Goal: Task Accomplishment & Management: Manage account settings

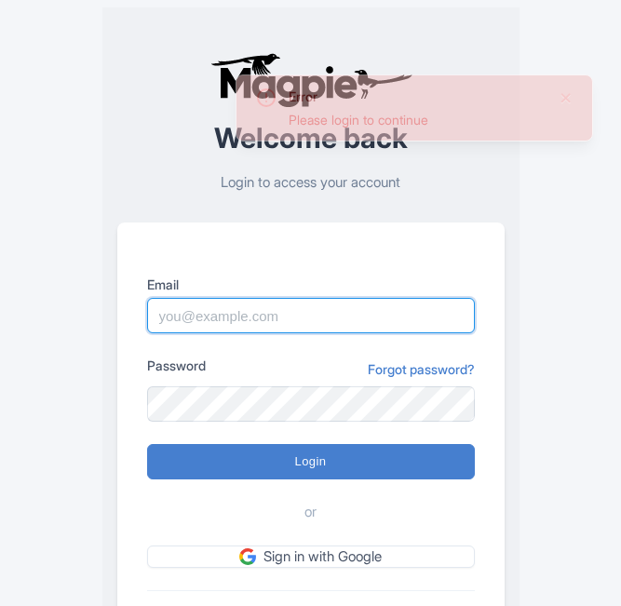
click at [232, 310] on input "Email" at bounding box center [311, 315] width 328 height 35
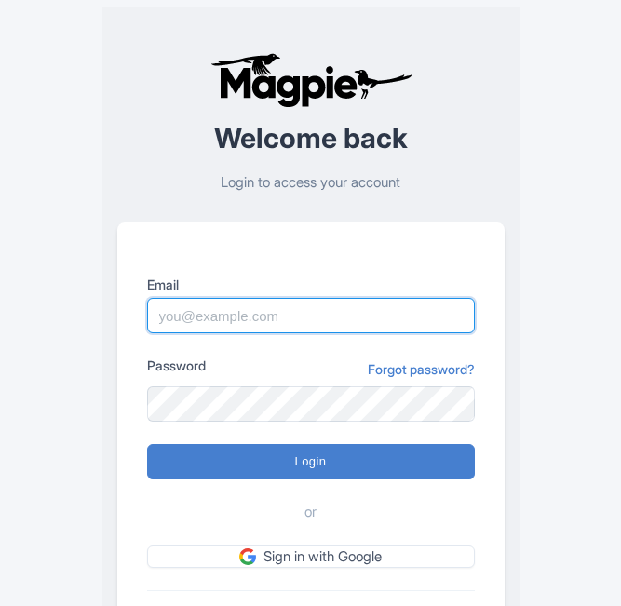
type input "Tu.Nguyen@intrepidtravel.com"
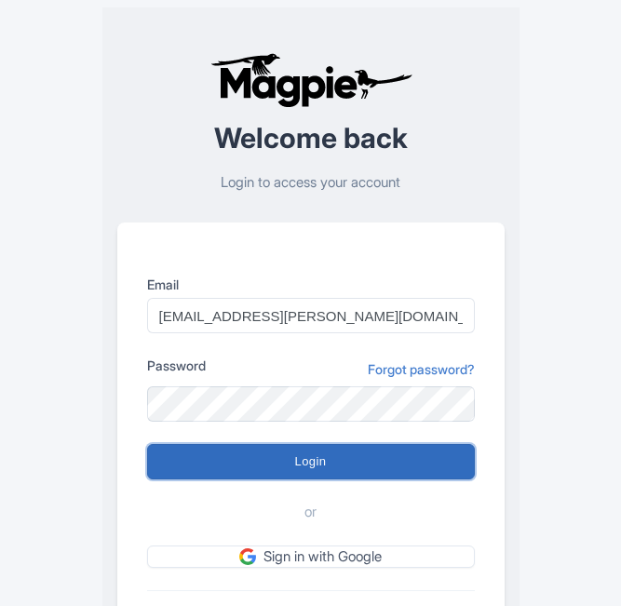
click at [295, 463] on input "Login" at bounding box center [311, 461] width 328 height 35
type input "Logging in..."
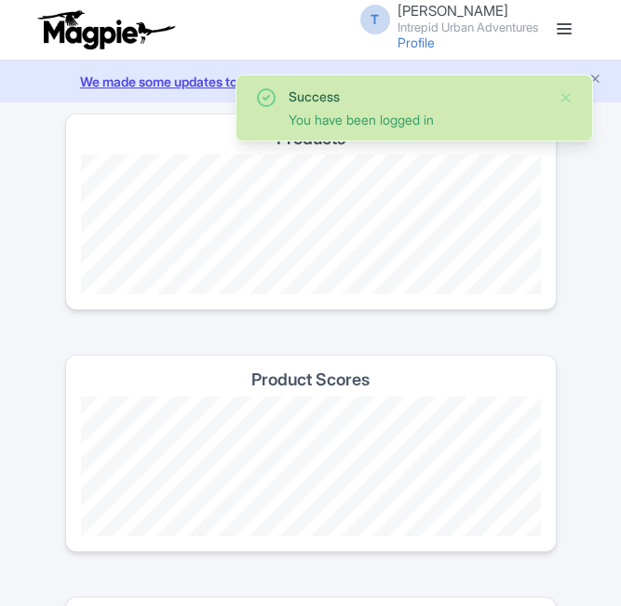
click at [554, 27] on link at bounding box center [564, 30] width 30 height 30
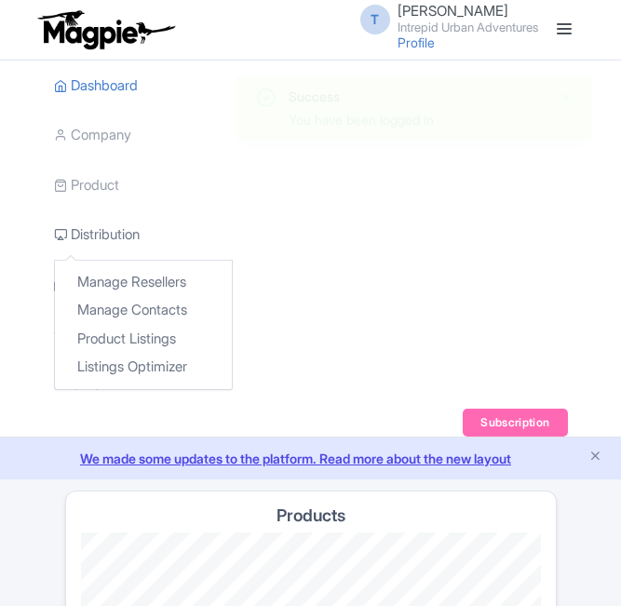
click at [96, 225] on link "Distribution" at bounding box center [97, 234] width 86 height 51
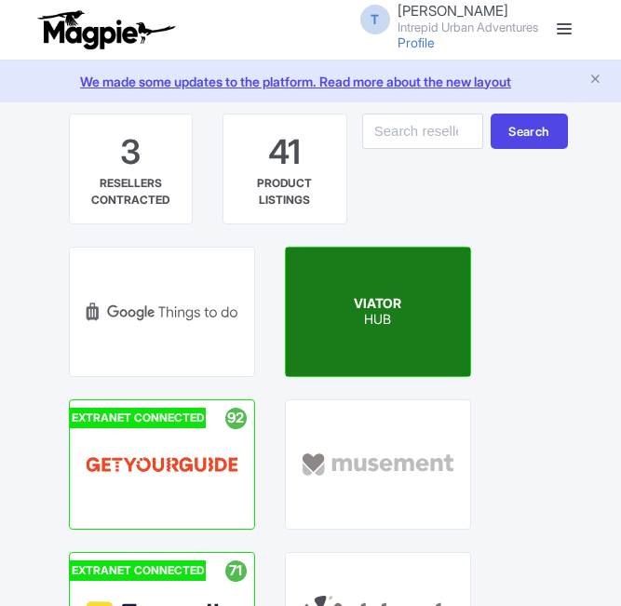
click at [388, 317] on p "HUB" at bounding box center [377, 320] width 47 height 16
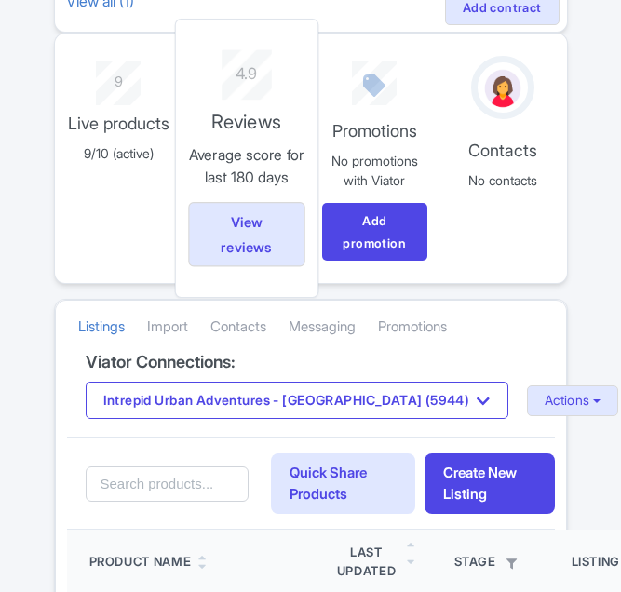
scroll to position [279, 0]
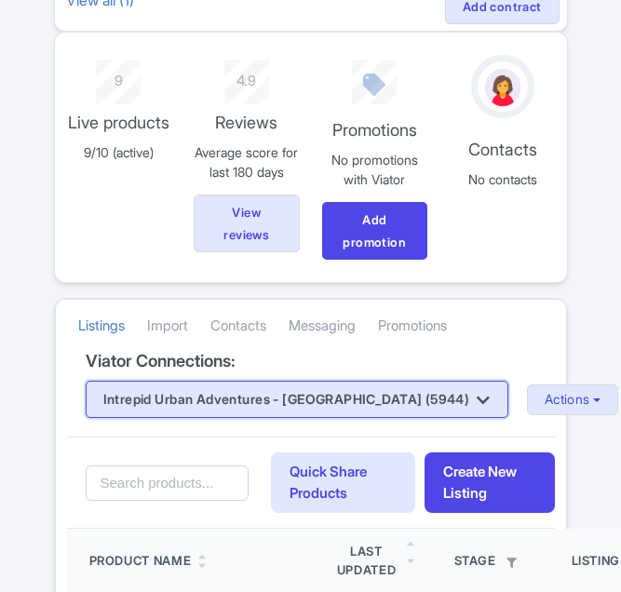
click at [224, 399] on button "Intrepid Urban Adventures - [GEOGRAPHIC_DATA] (5944)" at bounding box center [297, 399] width 423 height 37
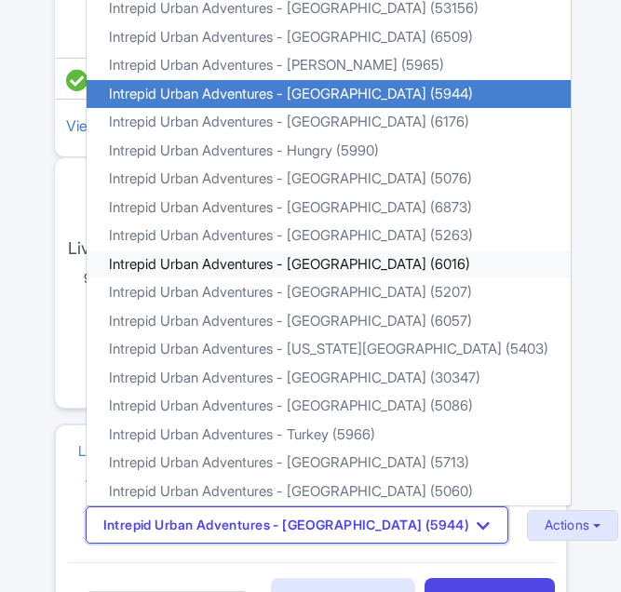
scroll to position [186, 0]
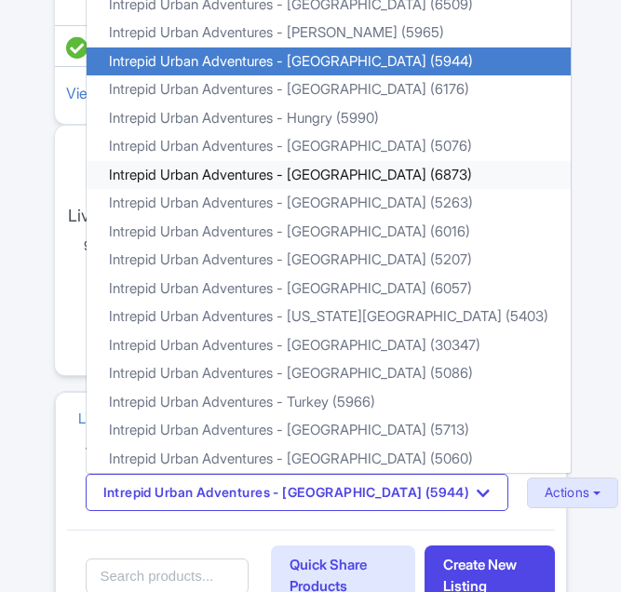
click at [342, 179] on link "Intrepid Urban Adventures - [GEOGRAPHIC_DATA] (6873)" at bounding box center [329, 175] width 484 height 29
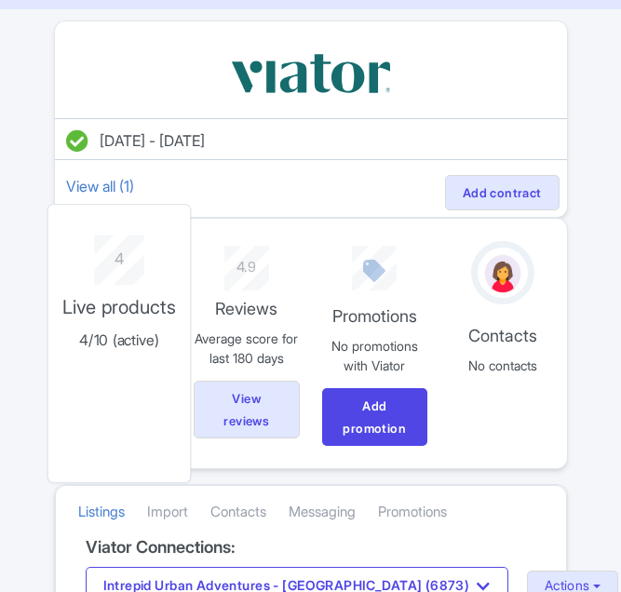
scroll to position [279, 0]
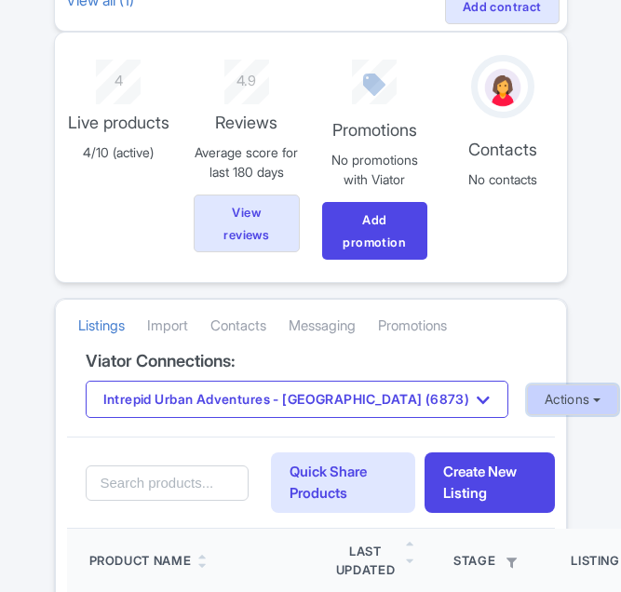
click at [527, 404] on button "Actions" at bounding box center [573, 399] width 92 height 31
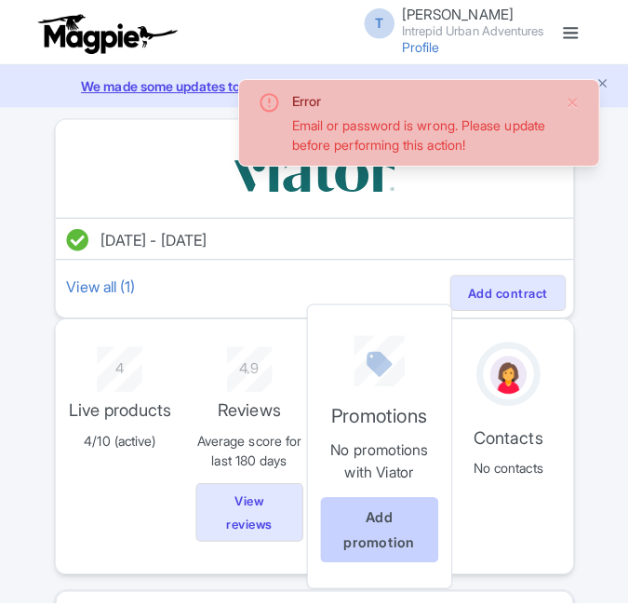
scroll to position [275, 0]
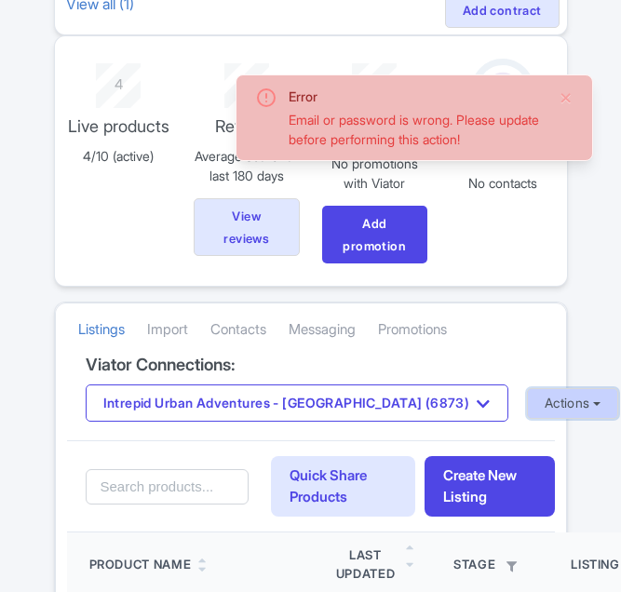
click at [527, 414] on button "Actions" at bounding box center [573, 403] width 92 height 31
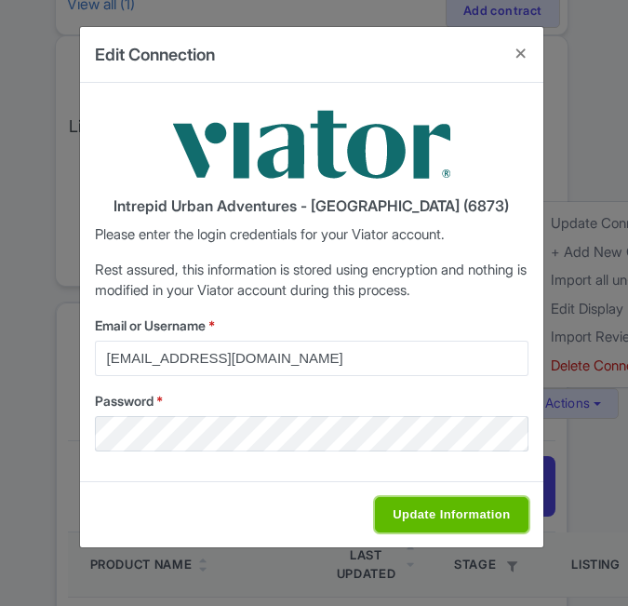
click at [465, 517] on input "Update Information" at bounding box center [451, 514] width 153 height 35
type input "Saving..."
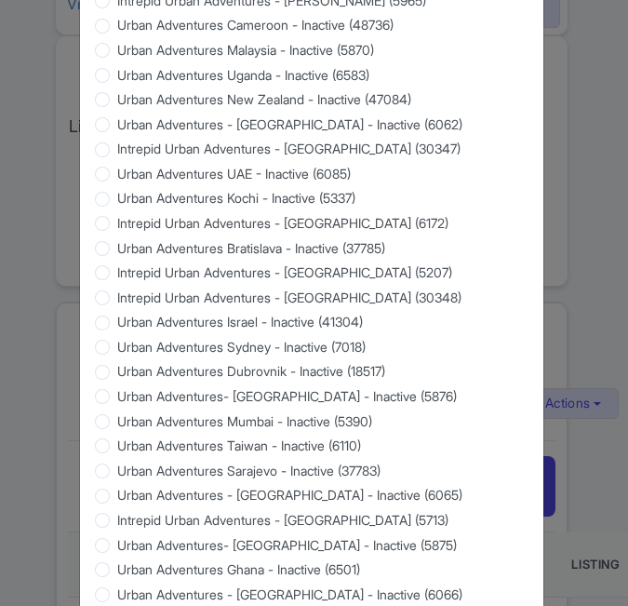
scroll to position [1783, 0]
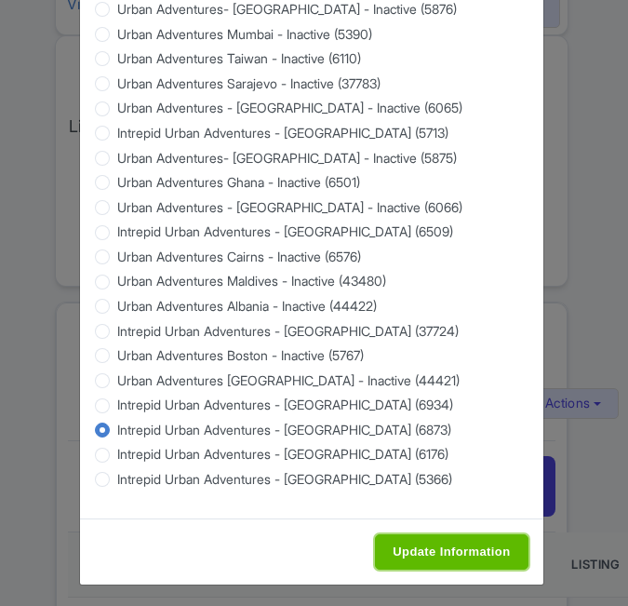
click at [411, 541] on input "Update Information" at bounding box center [451, 551] width 153 height 35
type input "Saving..."
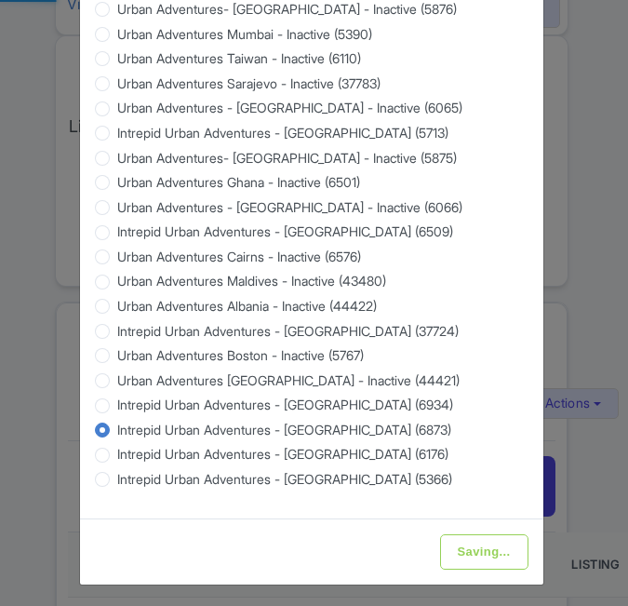
click at [411, 530] on div "Saving..." at bounding box center [311, 551] width 463 height 66
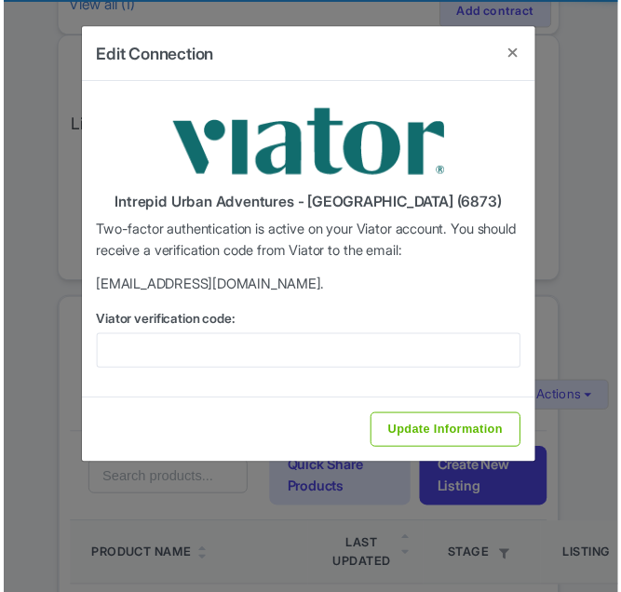
scroll to position [0, 0]
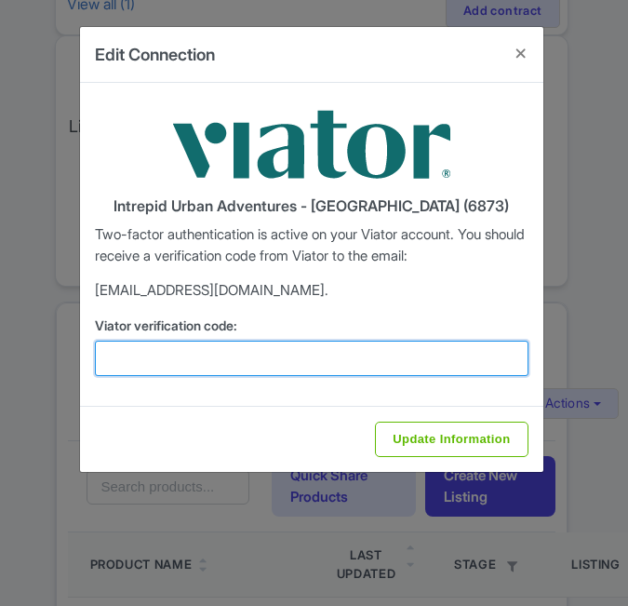
click at [304, 372] on input "Viator verification code:" at bounding box center [312, 358] width 434 height 35
paste input "934411"
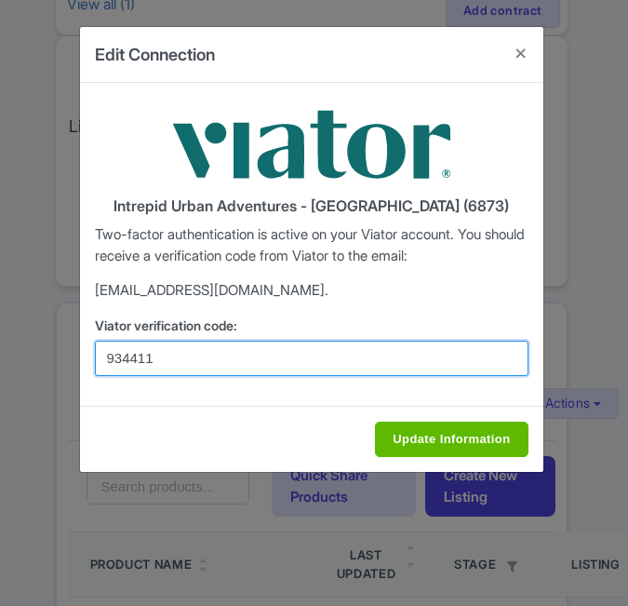
type input "934411"
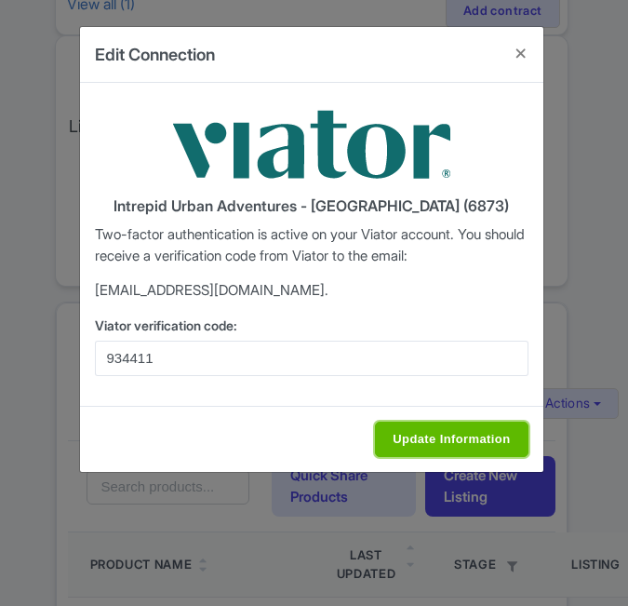
click at [459, 433] on input "Update Information" at bounding box center [451, 439] width 153 height 35
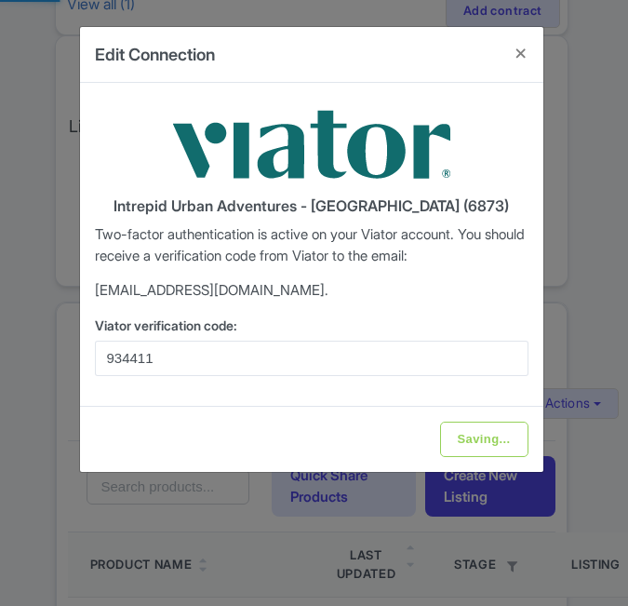
type input "Update Information"
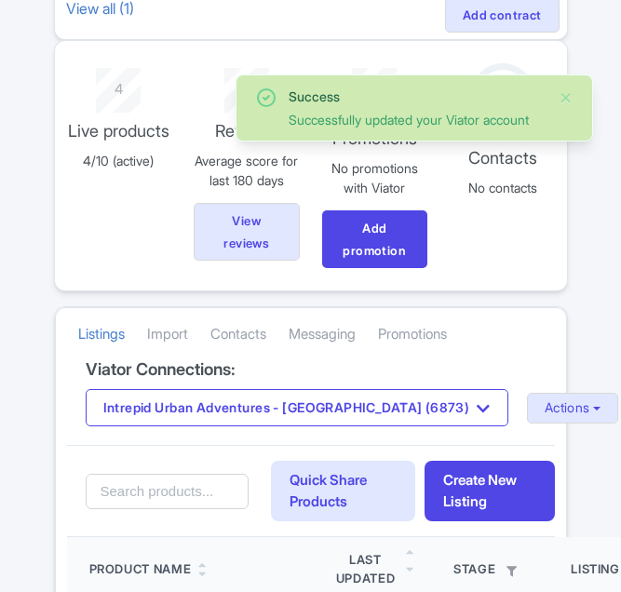
scroll to position [279, 0]
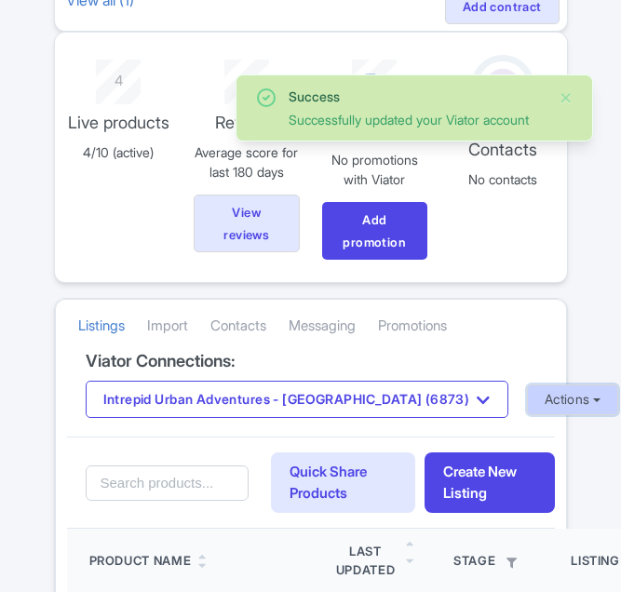
click at [532, 384] on button "Actions" at bounding box center [573, 399] width 92 height 31
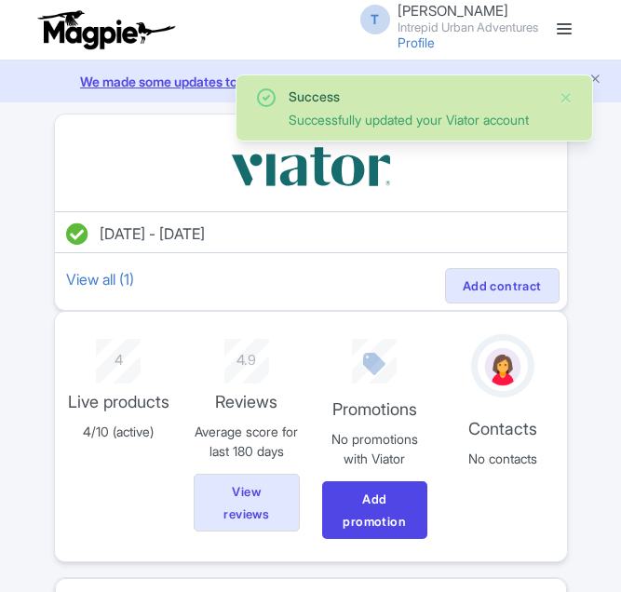
scroll to position [279, 0]
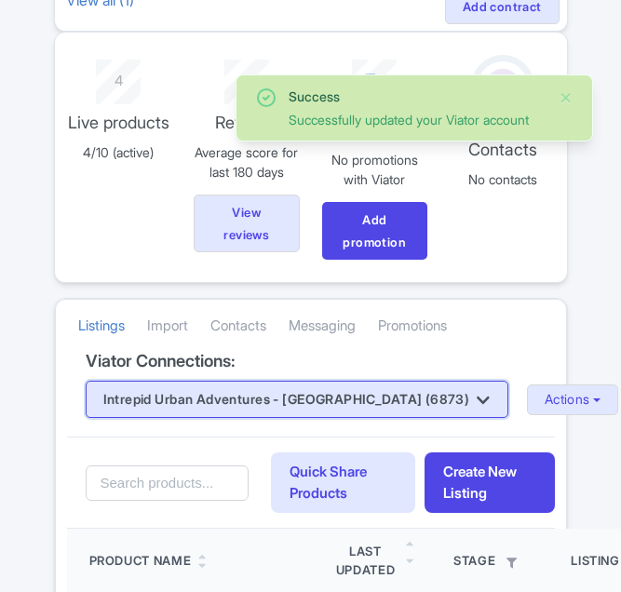
click at [349, 391] on button "Intrepid Urban Adventures - [GEOGRAPHIC_DATA] (6873)" at bounding box center [297, 399] width 423 height 37
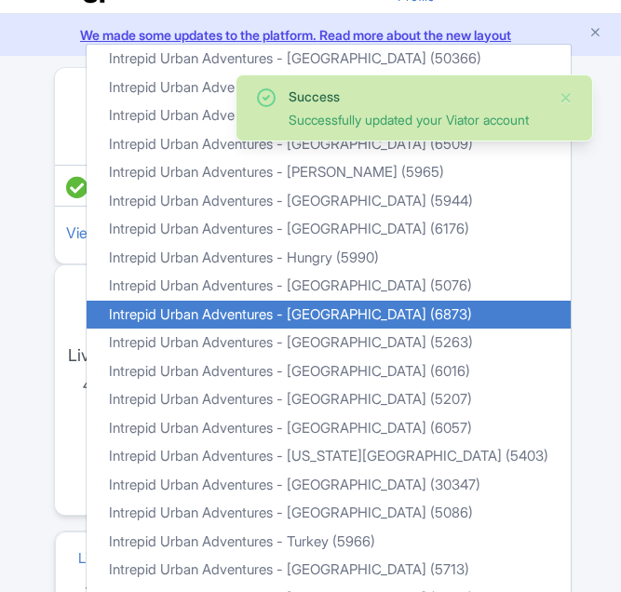
scroll to position [0, 0]
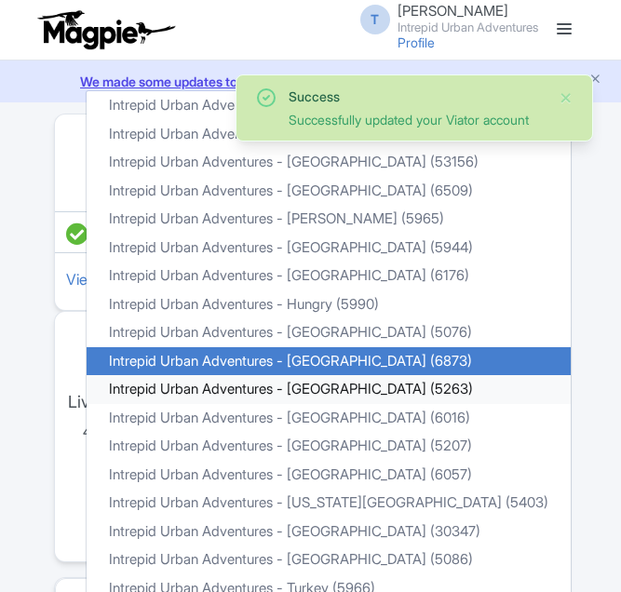
click at [371, 382] on link "Intrepid Urban Adventures - [GEOGRAPHIC_DATA] (5263)" at bounding box center [329, 389] width 484 height 29
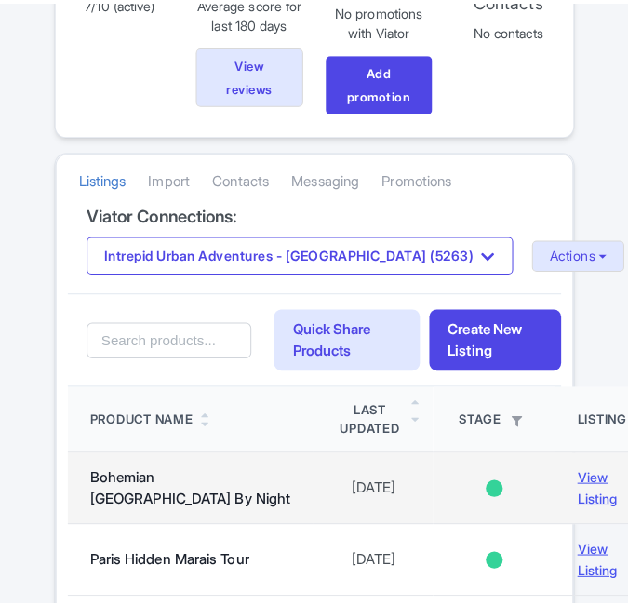
scroll to position [465, 0]
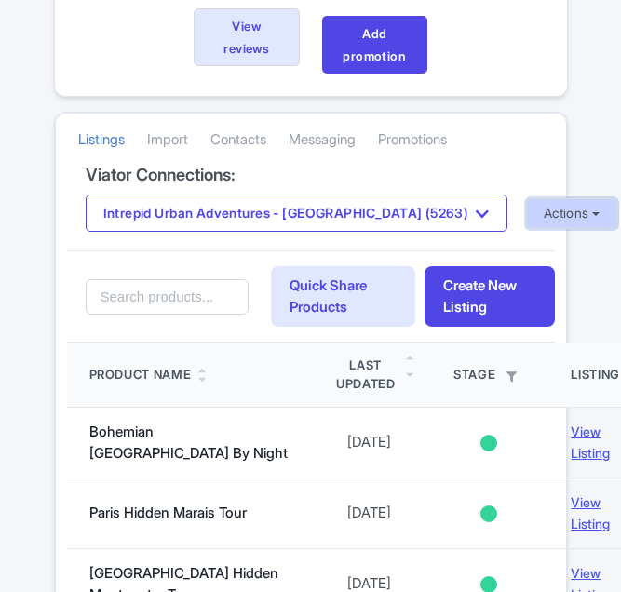
click at [526, 199] on button "Actions" at bounding box center [572, 213] width 92 height 31
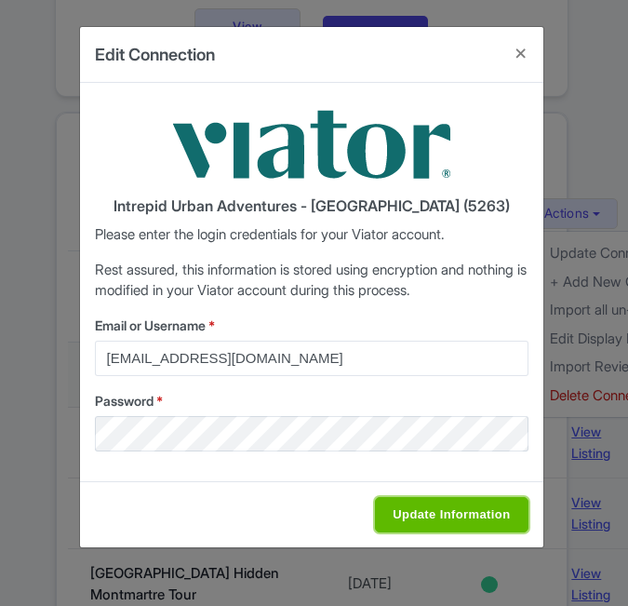
click at [445, 517] on input "Update Information" at bounding box center [451, 514] width 153 height 35
type input "Saving..."
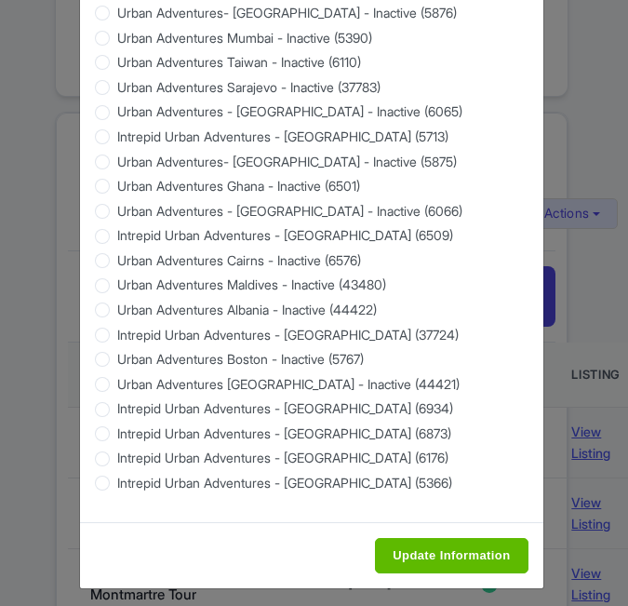
scroll to position [1783, 0]
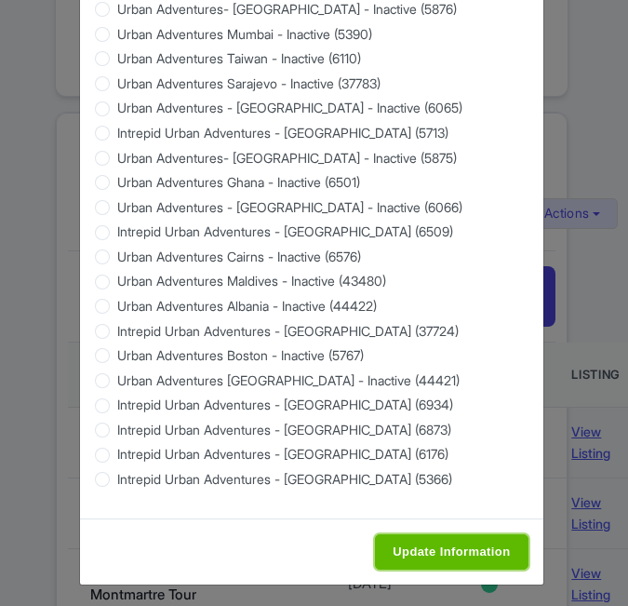
click at [442, 555] on input "Update Information" at bounding box center [451, 551] width 153 height 35
type input "Saving..."
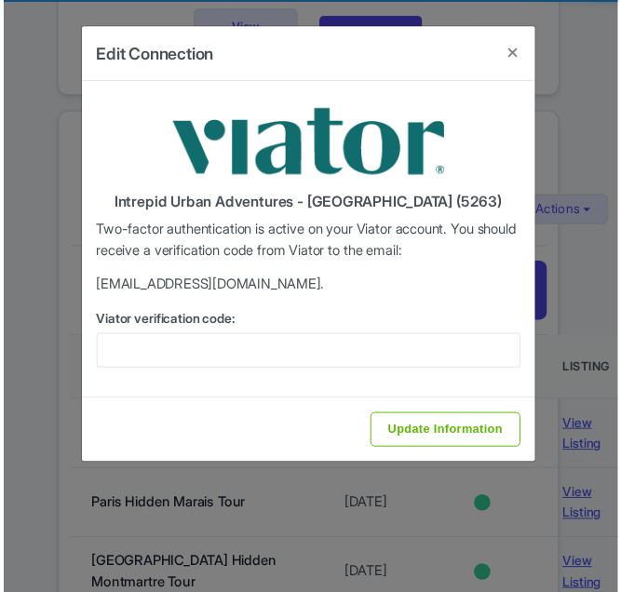
scroll to position [0, 0]
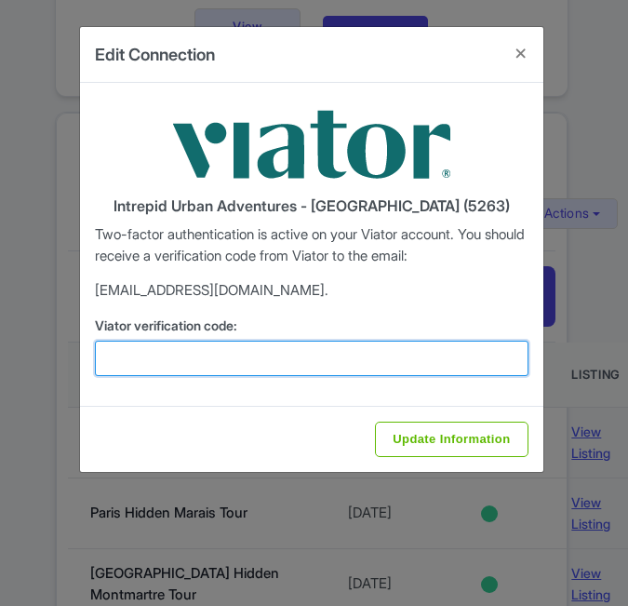
click at [246, 350] on input "Viator verification code:" at bounding box center [312, 358] width 434 height 35
paste input "194722"
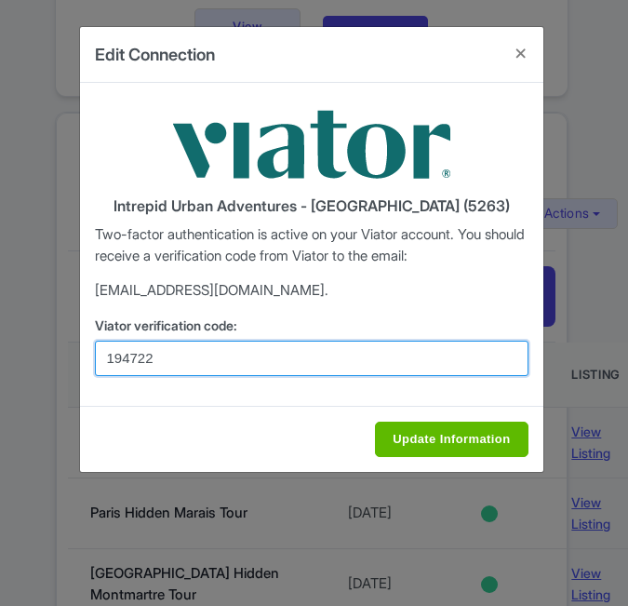
type input "194722"
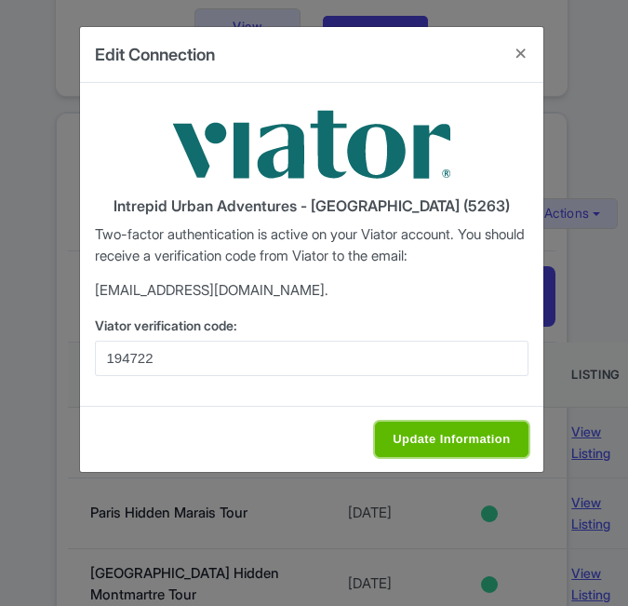
click at [483, 438] on input "Update Information" at bounding box center [451, 439] width 153 height 35
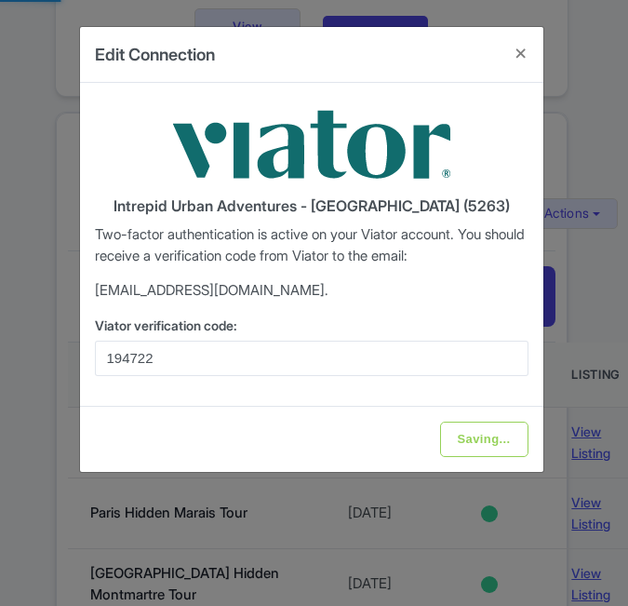
type input "Update Information"
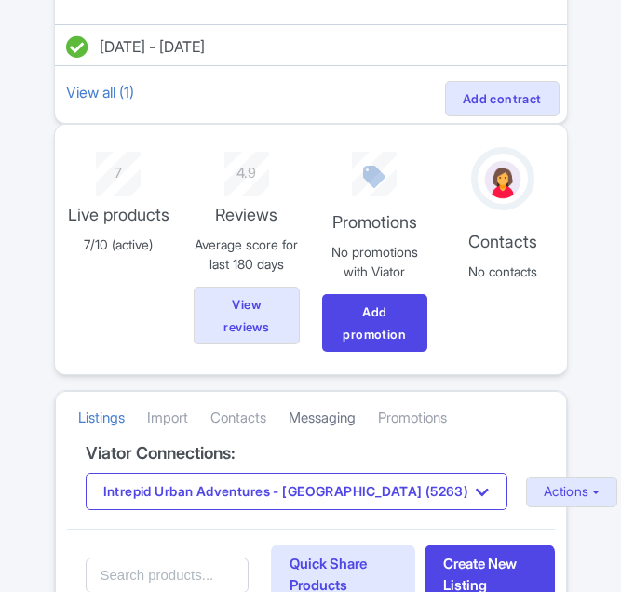
scroll to position [279, 0]
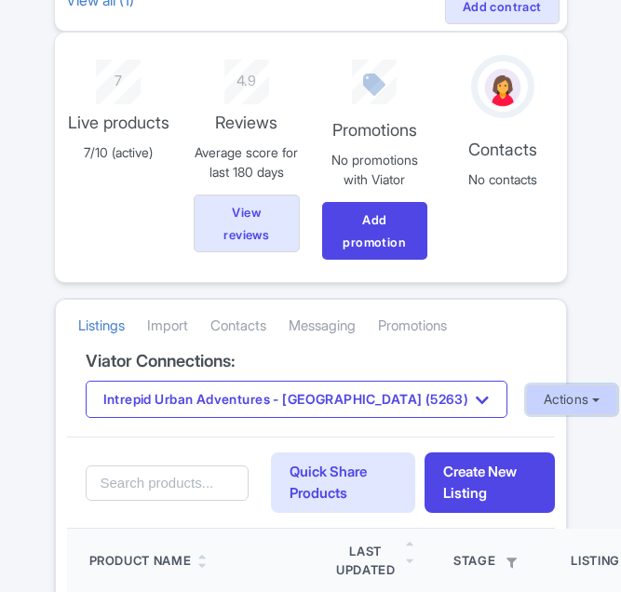
click at [526, 403] on button "Actions" at bounding box center [572, 399] width 92 height 31
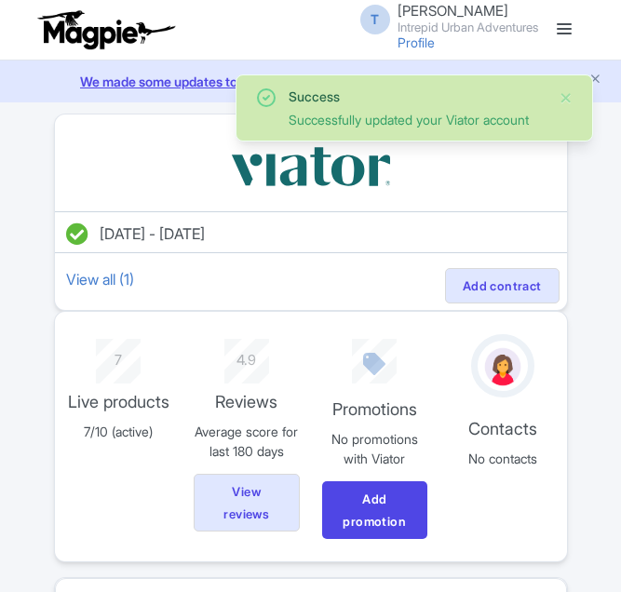
scroll to position [279, 0]
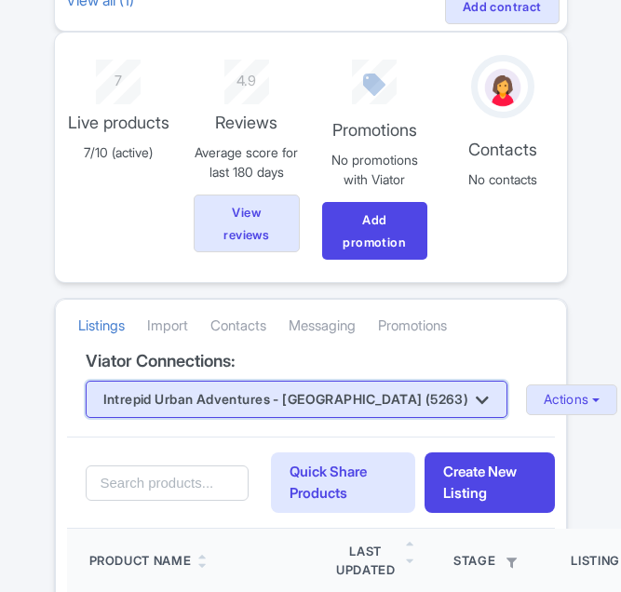
click at [312, 409] on button "Intrepid Urban Adventures - [GEOGRAPHIC_DATA] (5263)" at bounding box center [297, 399] width 422 height 37
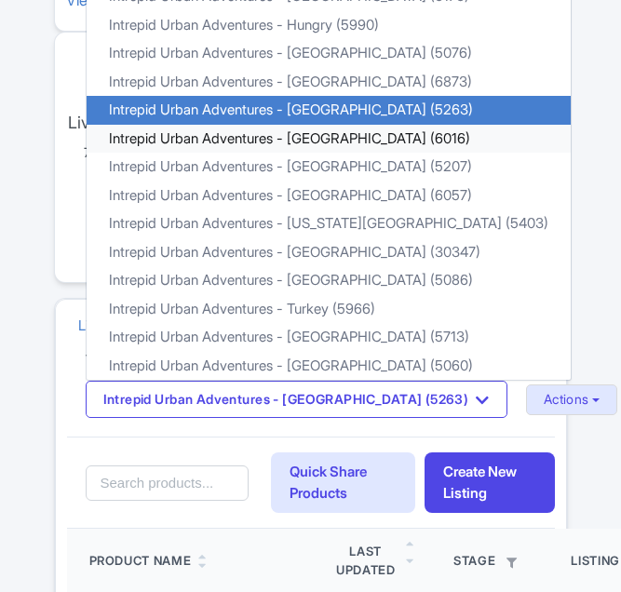
click at [329, 141] on link "Intrepid Urban Adventures - [GEOGRAPHIC_DATA] (6016)" at bounding box center [329, 139] width 484 height 29
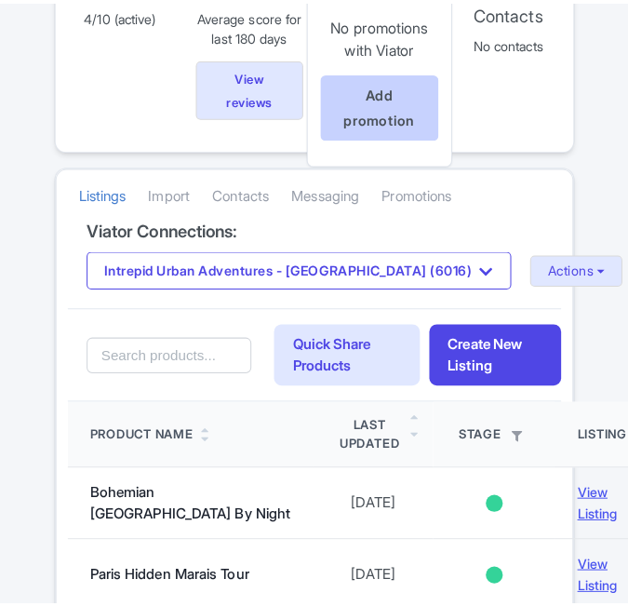
scroll to position [465, 0]
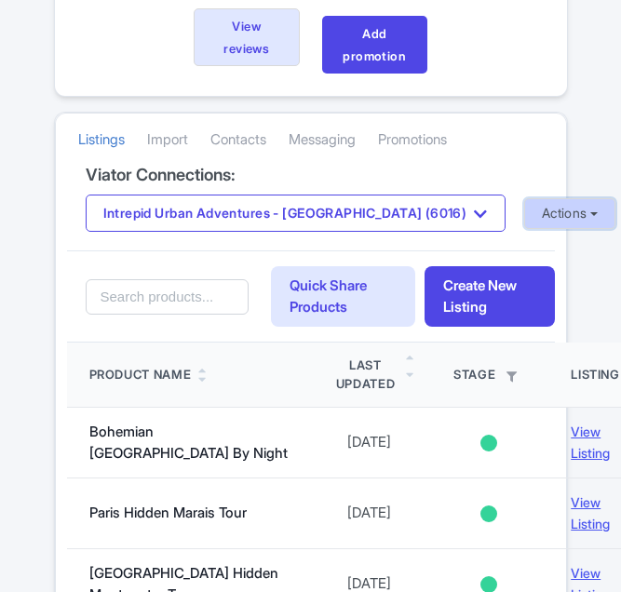
click at [524, 207] on button "Actions" at bounding box center [570, 213] width 92 height 31
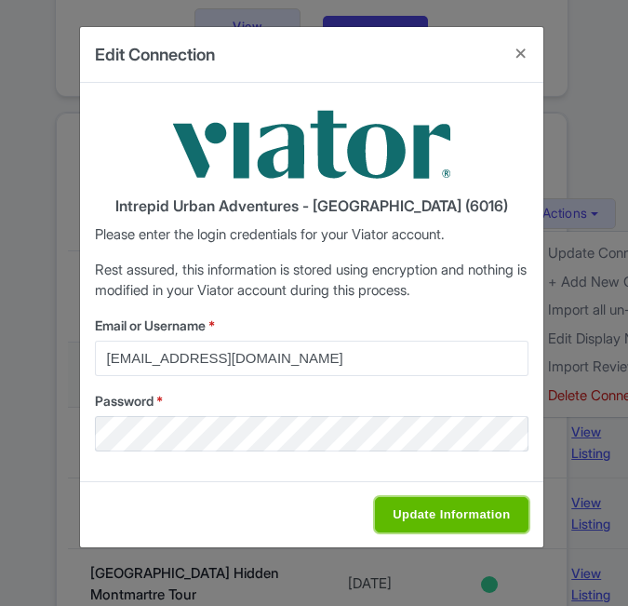
click at [418, 528] on input "Update Information" at bounding box center [451, 514] width 153 height 35
type input "Saving..."
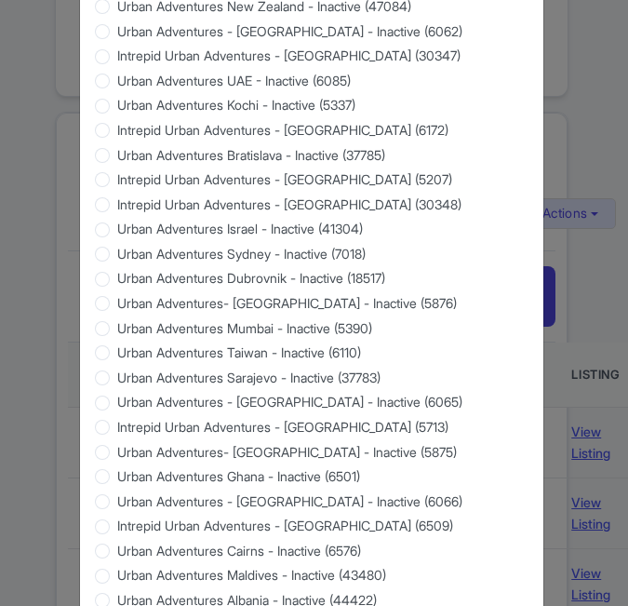
scroll to position [1783, 0]
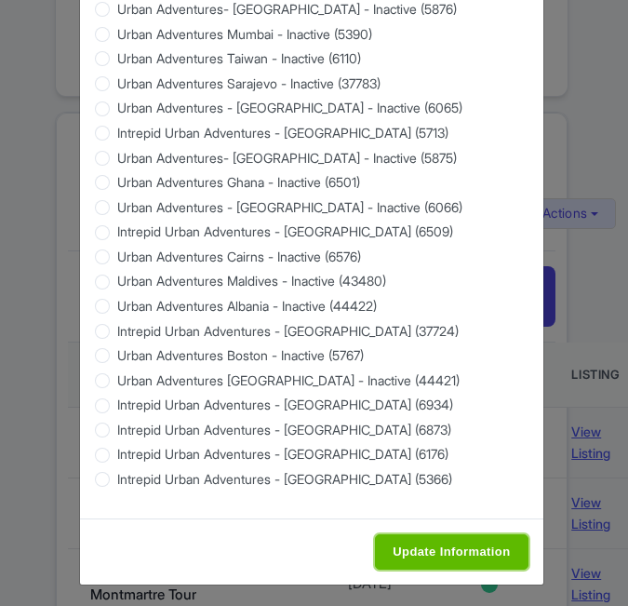
click at [409, 545] on input "Update Information" at bounding box center [451, 551] width 153 height 35
type input "Saving..."
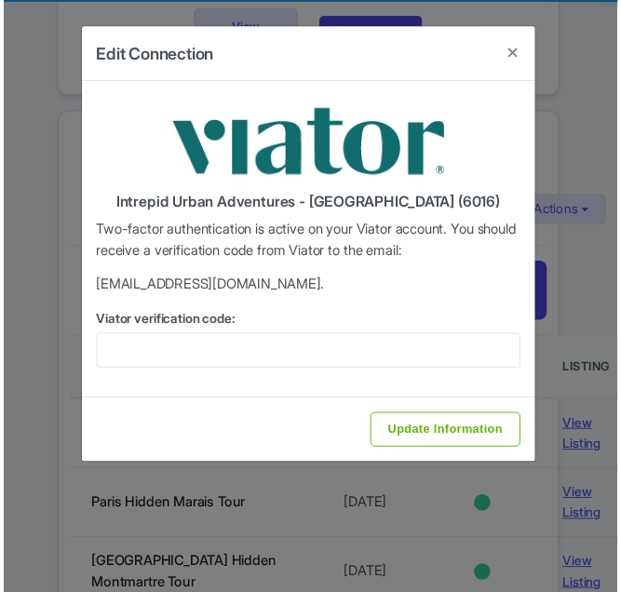
scroll to position [0, 0]
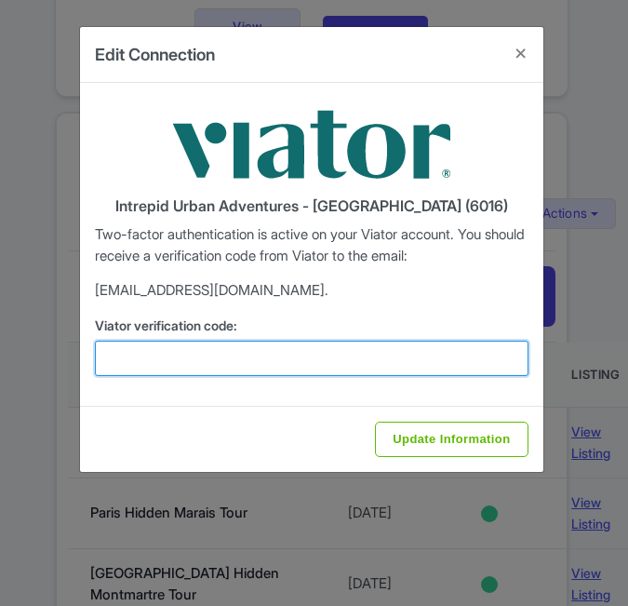
click at [342, 353] on input "Viator verification code:" at bounding box center [312, 358] width 434 height 35
paste input "990172"
type input "990172"
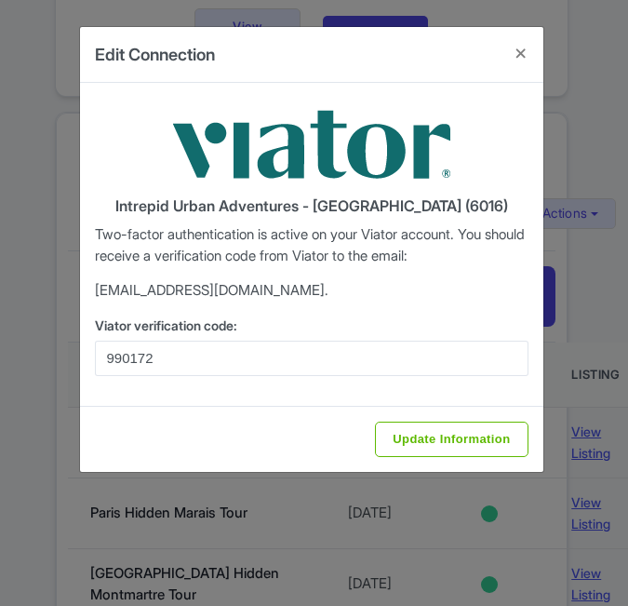
click at [471, 466] on div "Update Information" at bounding box center [311, 439] width 463 height 66
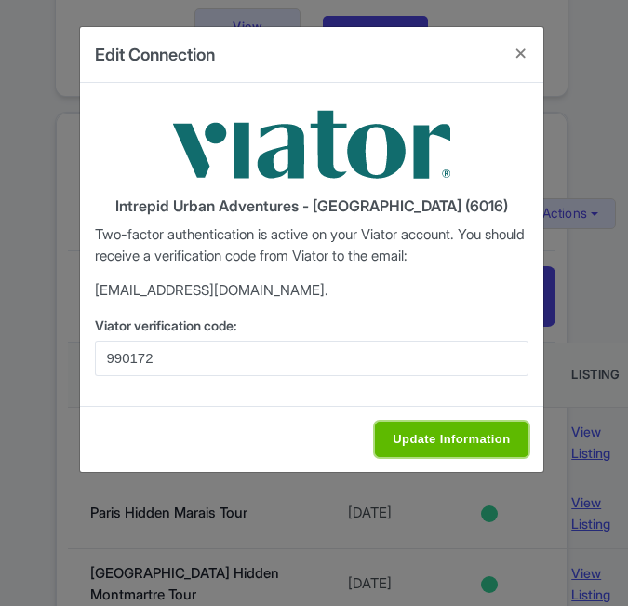
click at [472, 442] on input "Update Information" at bounding box center [451, 439] width 153 height 35
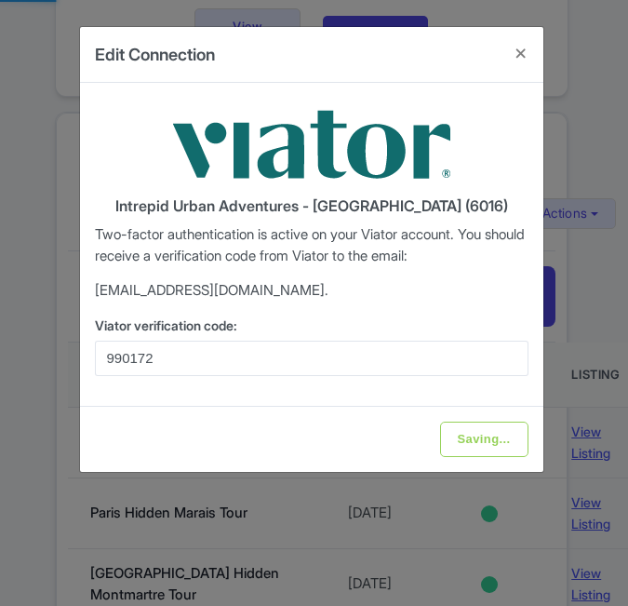
type input "Update Information"
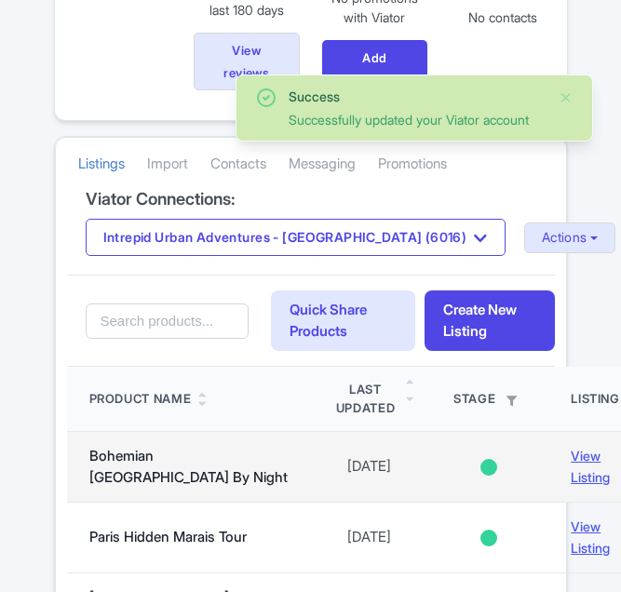
scroll to position [465, 0]
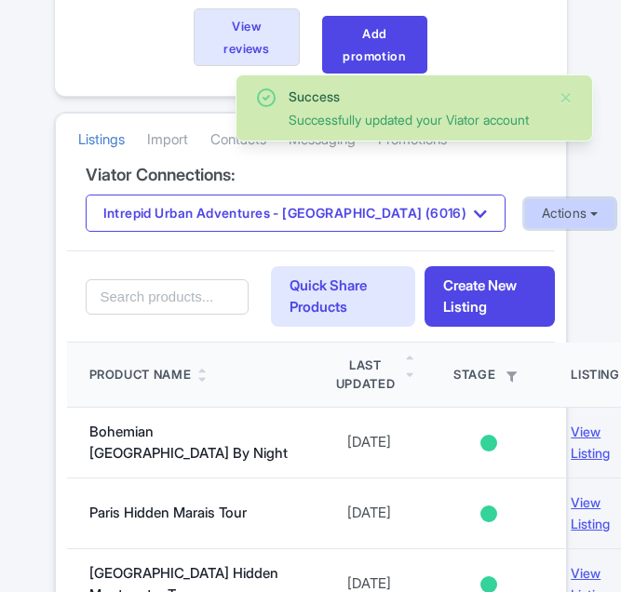
click at [524, 220] on button "Actions" at bounding box center [570, 213] width 92 height 31
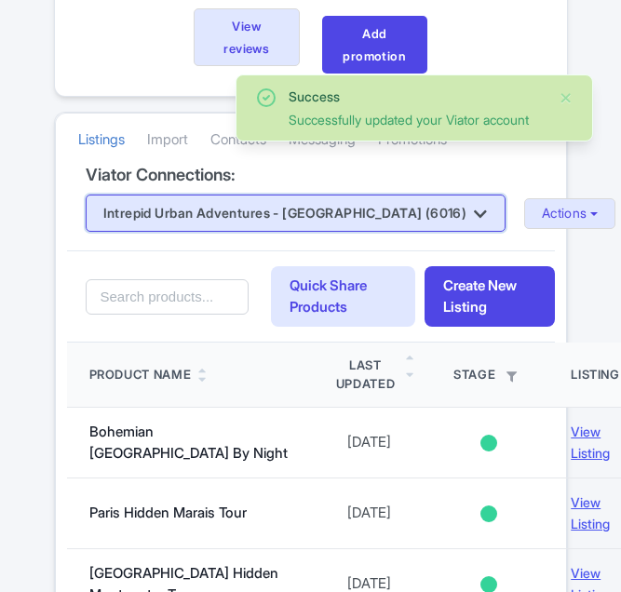
click at [258, 225] on button "Intrepid Urban Adventures - [GEOGRAPHIC_DATA] (6016)" at bounding box center [296, 213] width 420 height 37
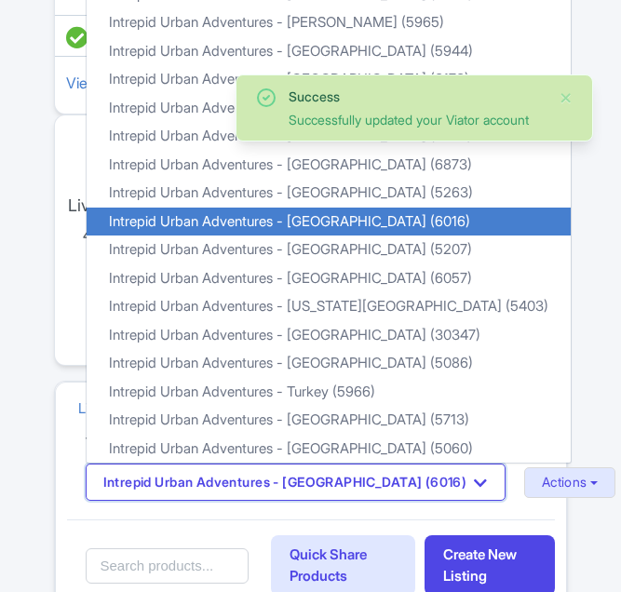
scroll to position [186, 0]
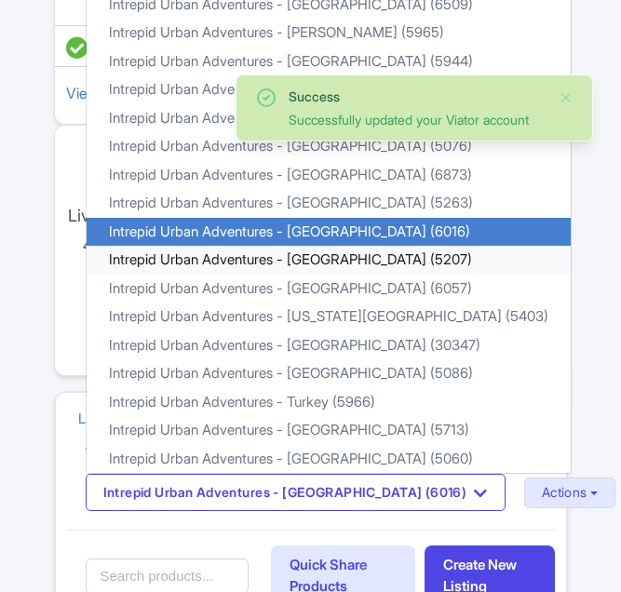
click at [354, 264] on link "Intrepid Urban Adventures - [GEOGRAPHIC_DATA] (5207)" at bounding box center [329, 260] width 484 height 29
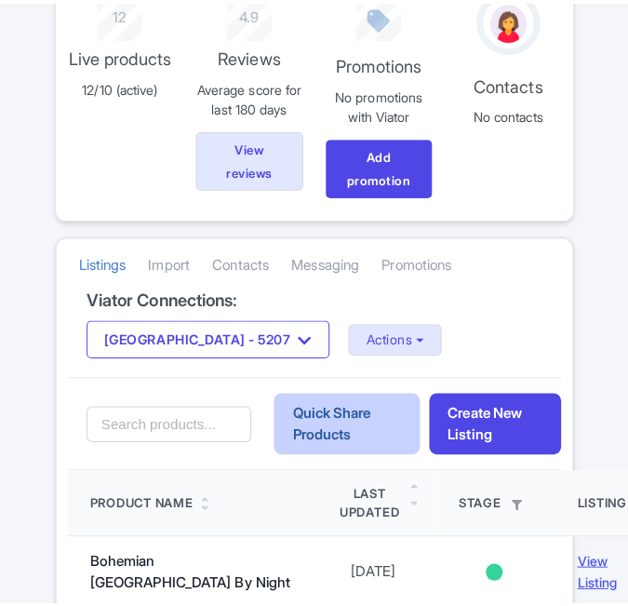
scroll to position [372, 0]
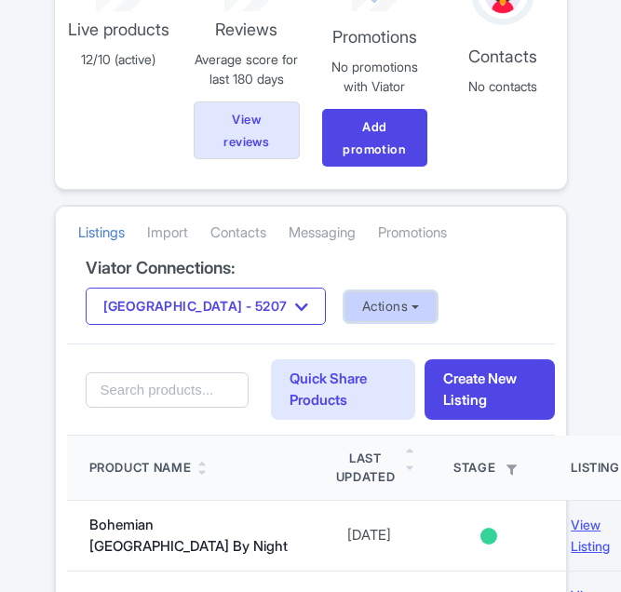
click at [345, 308] on button "Actions" at bounding box center [390, 306] width 92 height 31
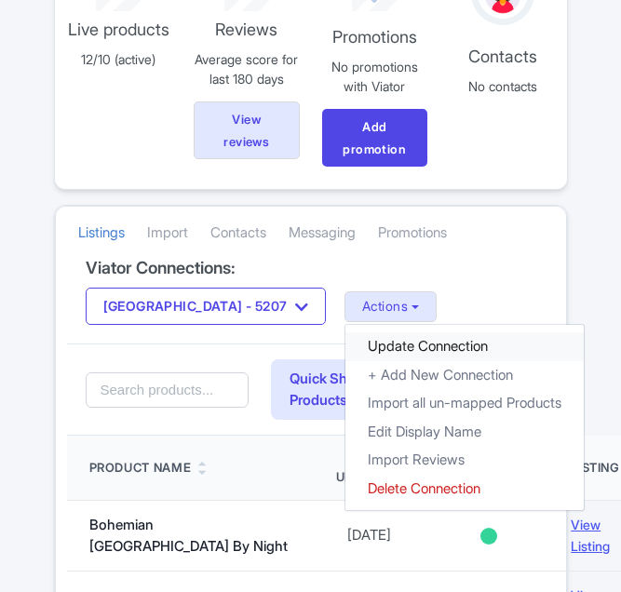
click at [418, 344] on link "Update Connection" at bounding box center [464, 346] width 238 height 29
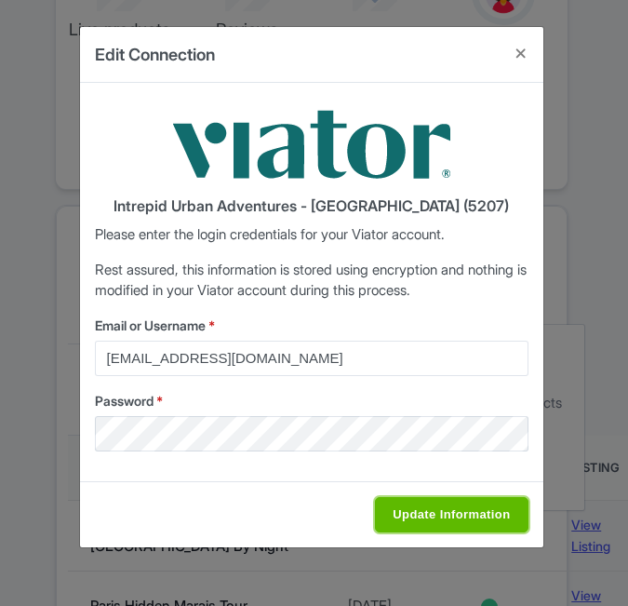
click at [450, 527] on input "Update Information" at bounding box center [451, 514] width 153 height 35
type input "Saving..."
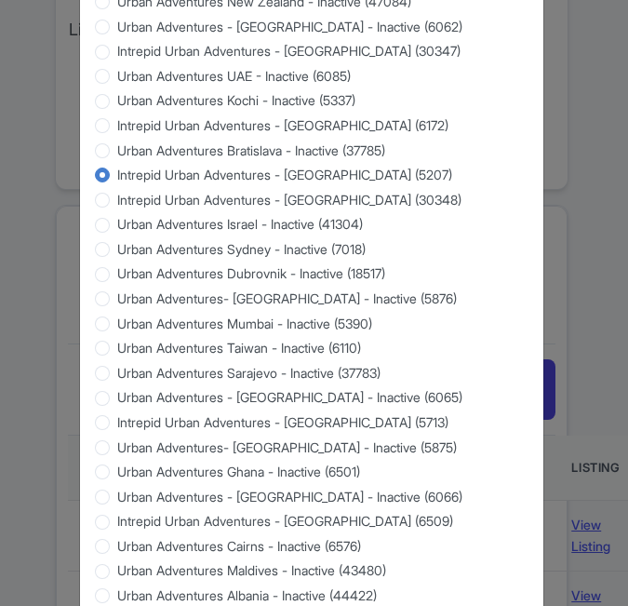
scroll to position [1783, 0]
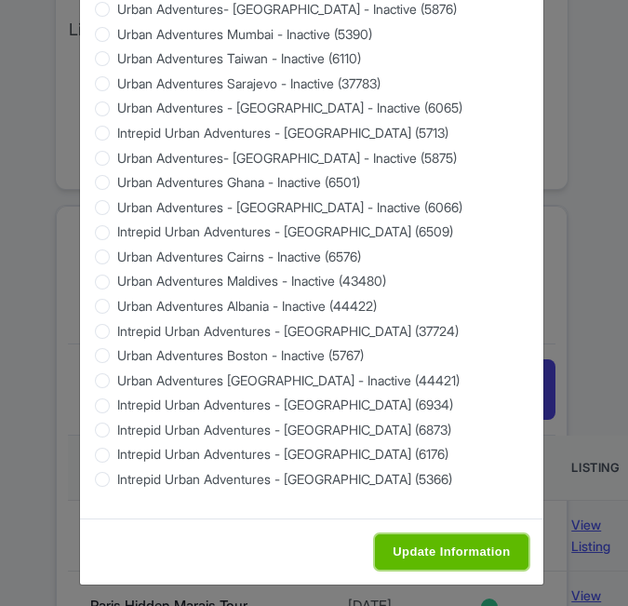
click at [426, 543] on input "Update Information" at bounding box center [451, 551] width 153 height 35
type input "Saving..."
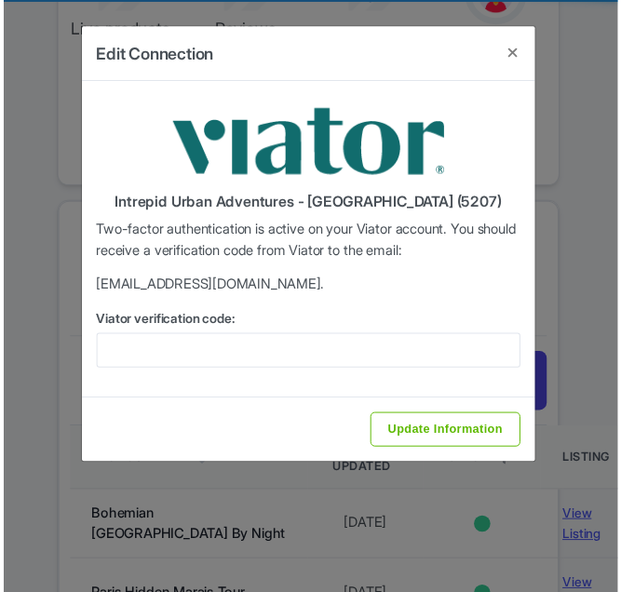
scroll to position [0, 0]
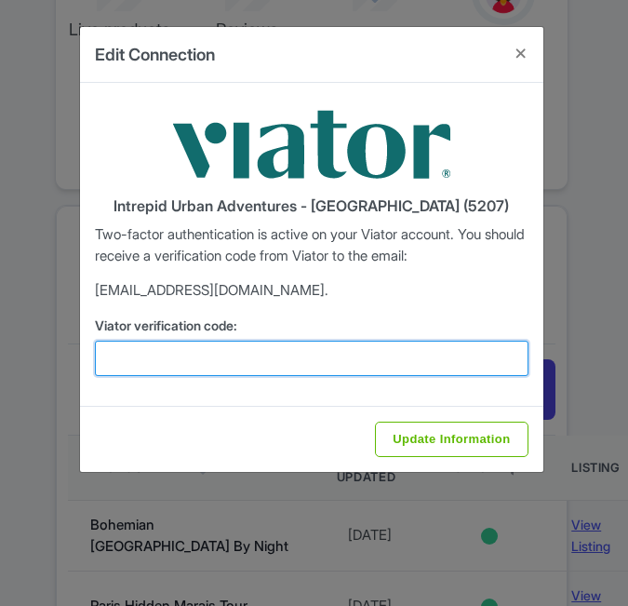
drag, startPoint x: 177, startPoint y: 353, endPoint x: 198, endPoint y: 358, distance: 22.1
click at [177, 353] on input "Viator verification code:" at bounding box center [312, 358] width 434 height 35
paste input "237740"
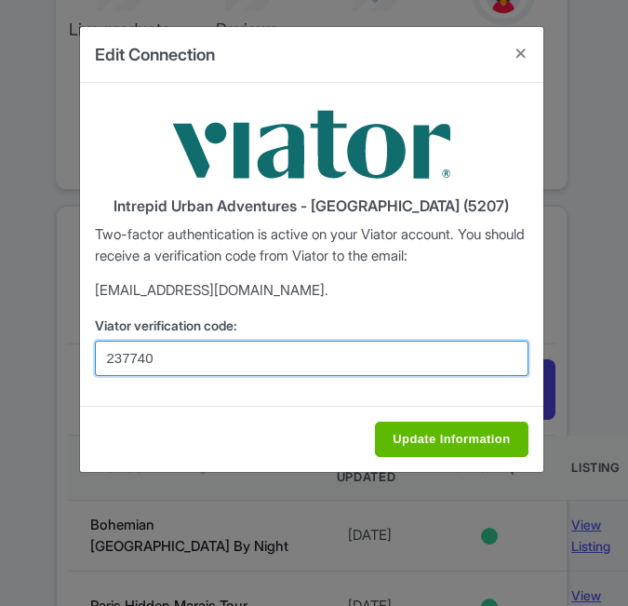
type input "237740"
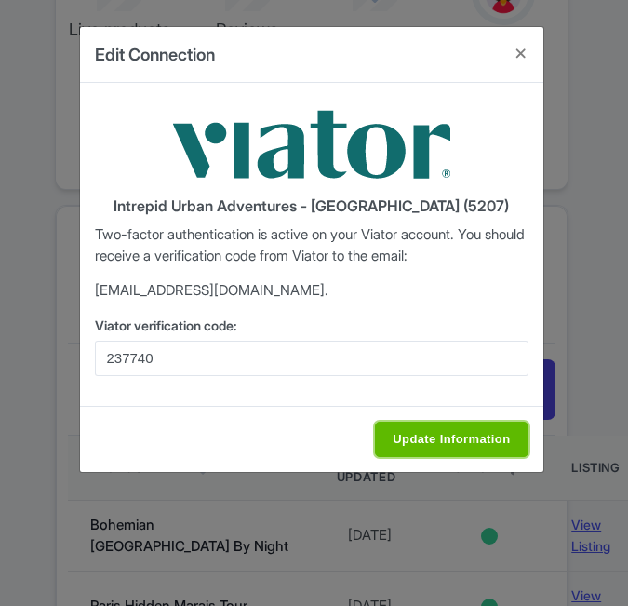
click at [457, 428] on input "Update Information" at bounding box center [451, 439] width 153 height 35
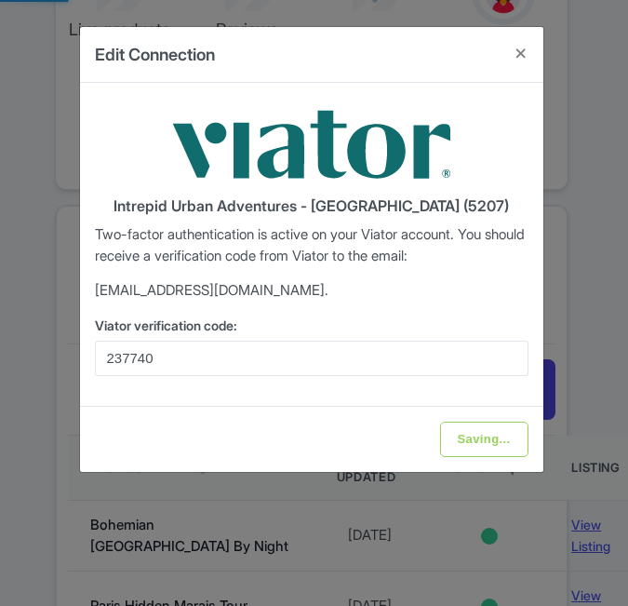
type input "Update Information"
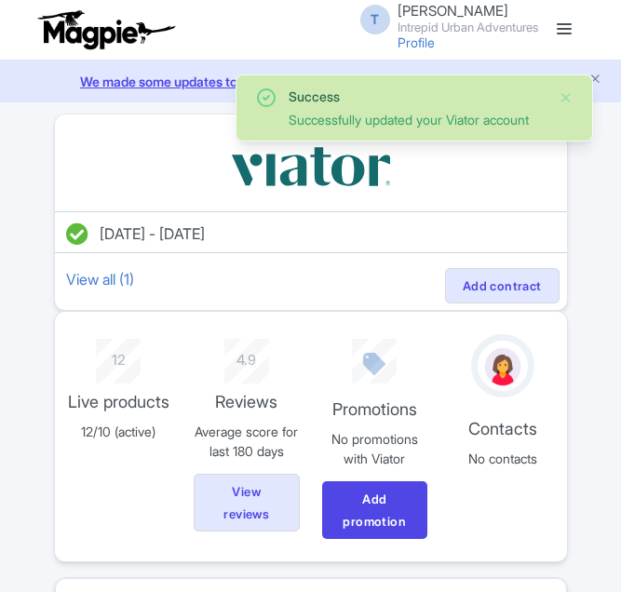
scroll to position [465, 0]
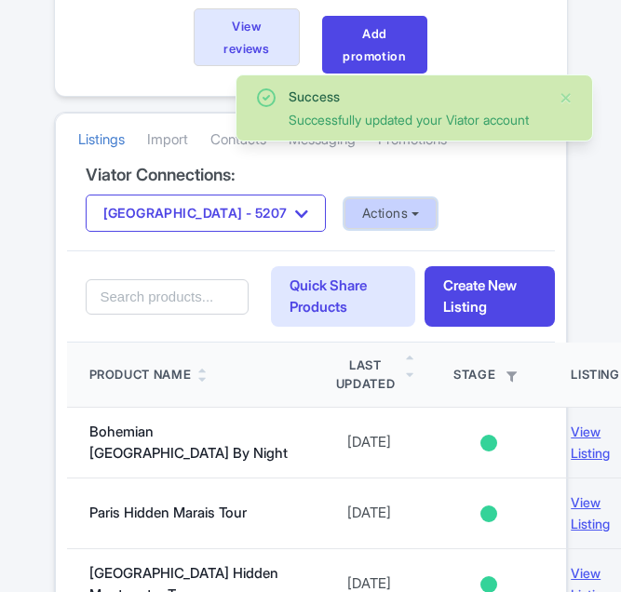
click at [372, 214] on button "Actions" at bounding box center [390, 213] width 92 height 31
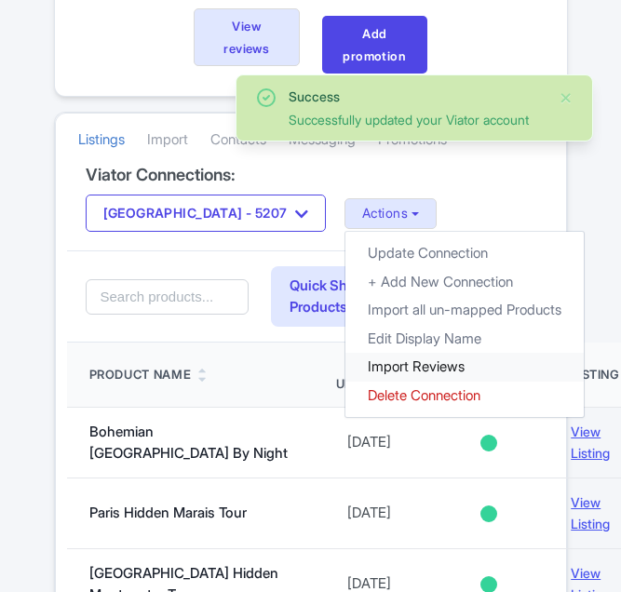
click at [369, 365] on link "Import Reviews" at bounding box center [464, 367] width 238 height 29
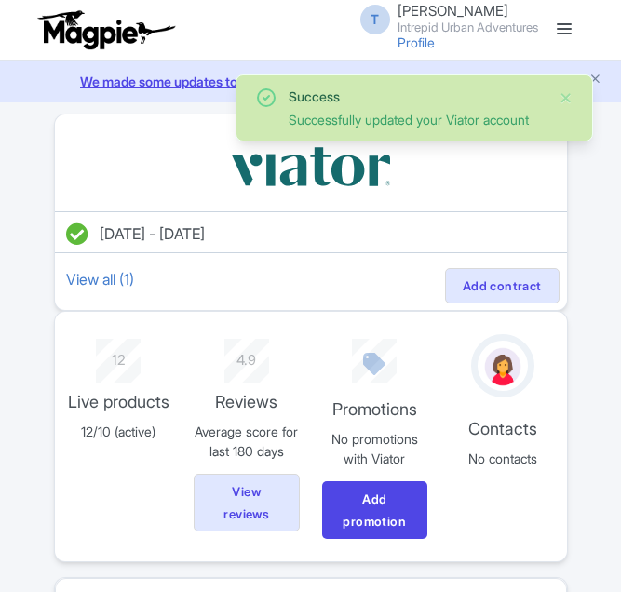
scroll to position [465, 0]
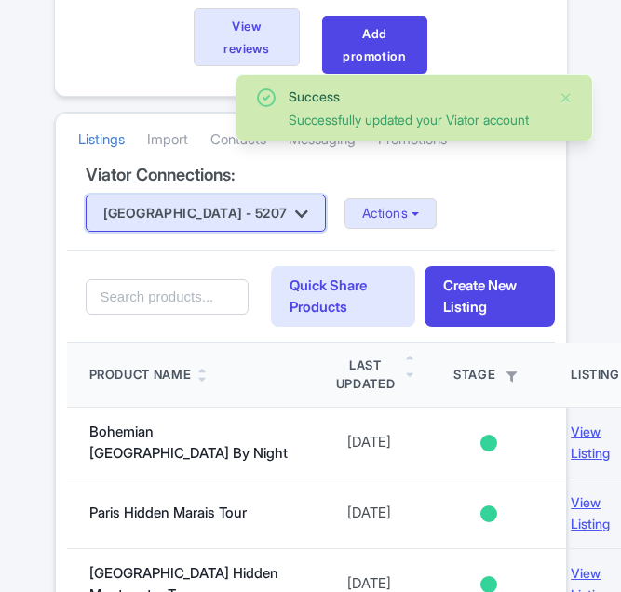
click at [247, 209] on button "Latin America - 5207" at bounding box center [206, 213] width 241 height 37
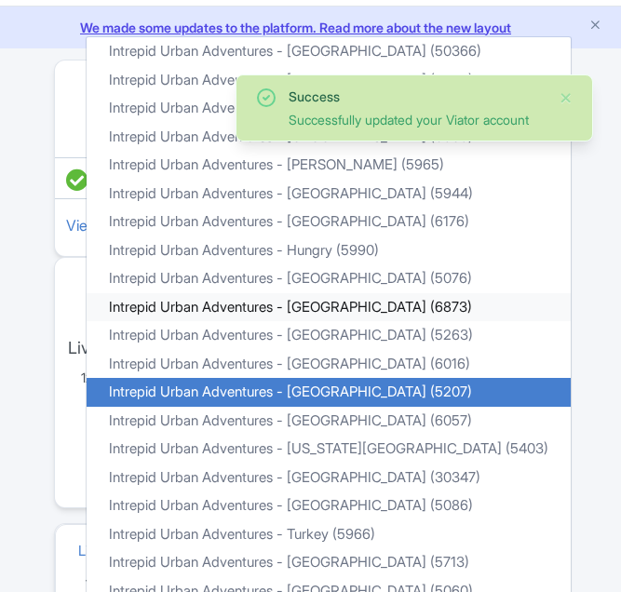
scroll to position [0, 0]
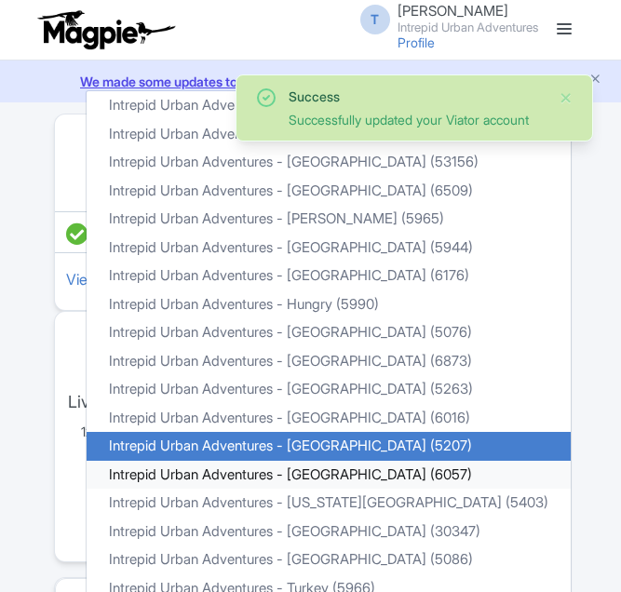
click at [322, 475] on link "Intrepid Urban Adventures - [GEOGRAPHIC_DATA] (6057)" at bounding box center [329, 475] width 484 height 29
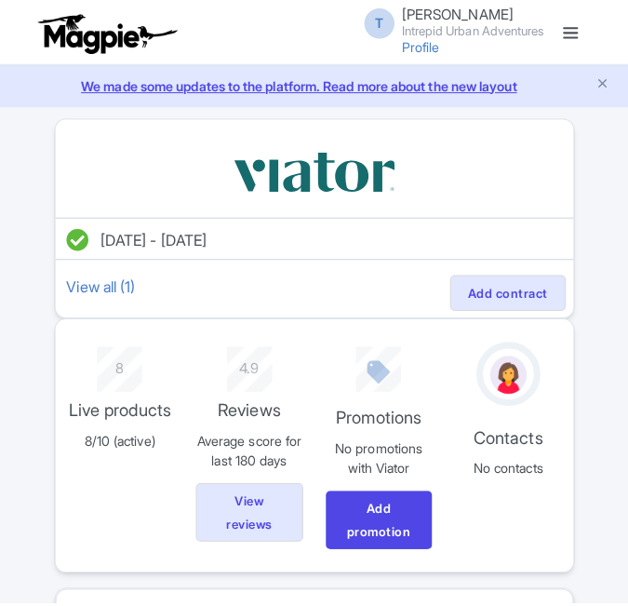
scroll to position [372, 0]
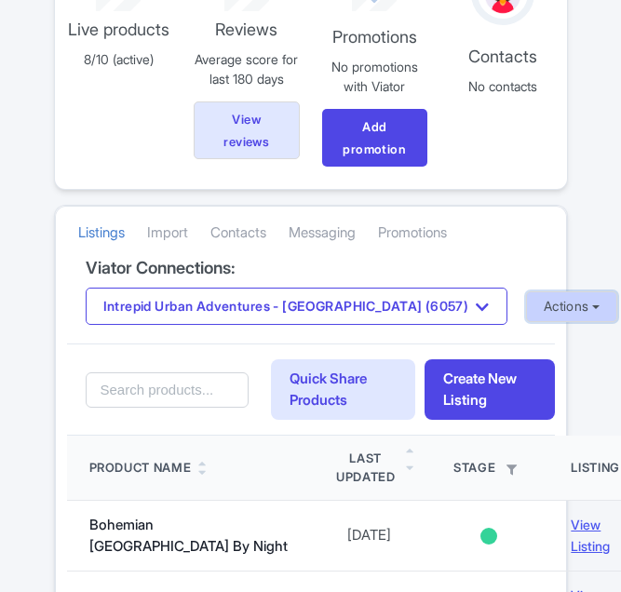
click at [526, 306] on button "Actions" at bounding box center [572, 306] width 92 height 31
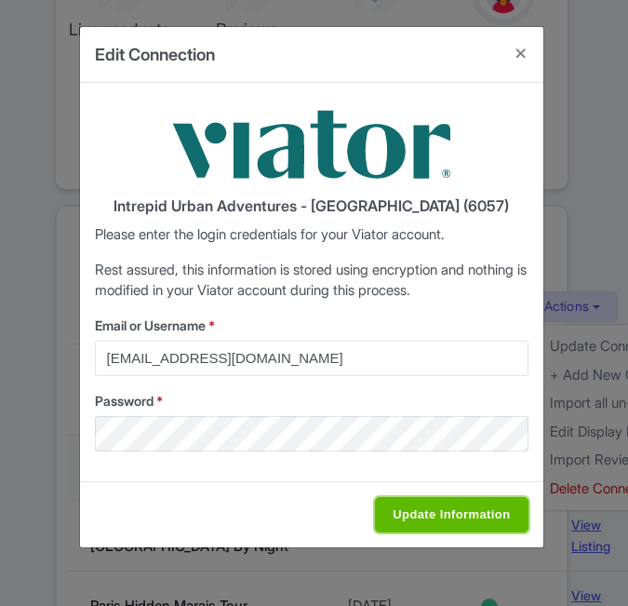
click at [462, 517] on input "Update Information" at bounding box center [451, 514] width 153 height 35
type input "Saving..."
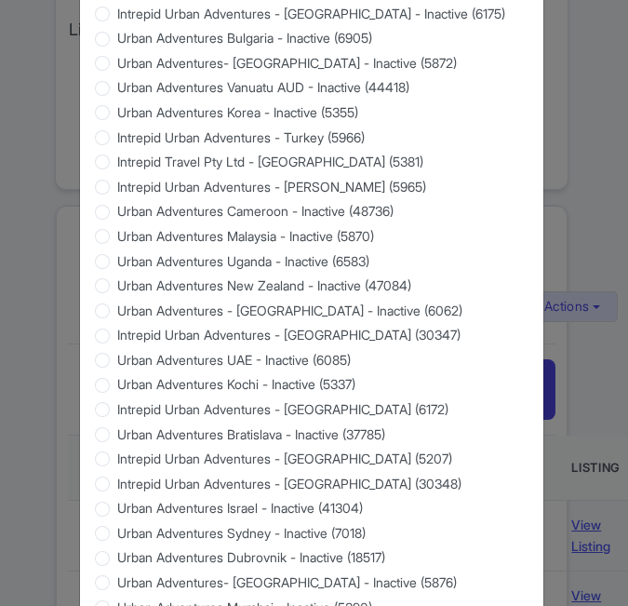
scroll to position [1783, 0]
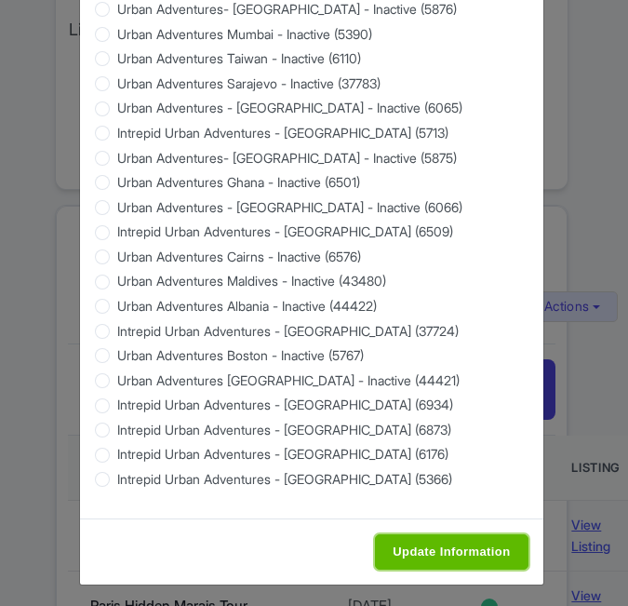
click at [447, 534] on input "Update Information" at bounding box center [451, 551] width 153 height 35
type input "Saving..."
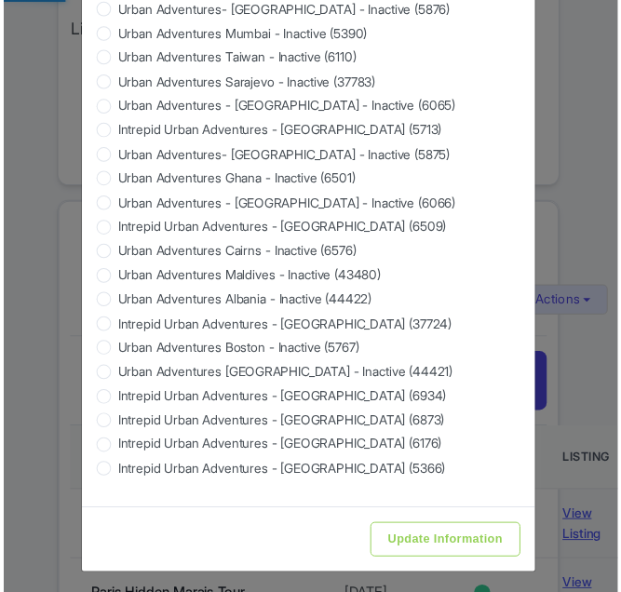
scroll to position [0, 0]
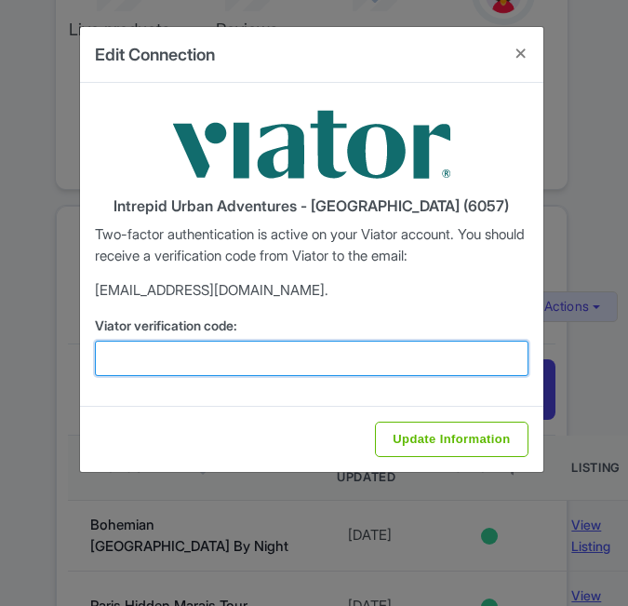
drag, startPoint x: 223, startPoint y: 354, endPoint x: 291, endPoint y: 368, distance: 69.4
click at [223, 354] on input "Viator verification code:" at bounding box center [312, 358] width 434 height 35
paste input "243093"
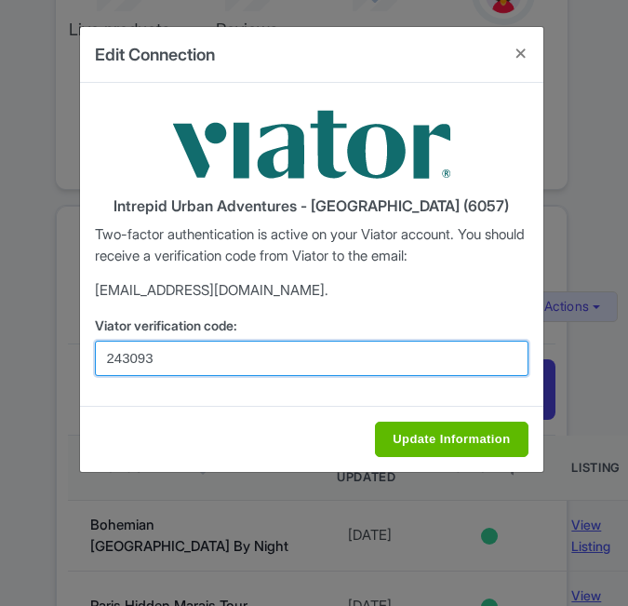
type input "243093"
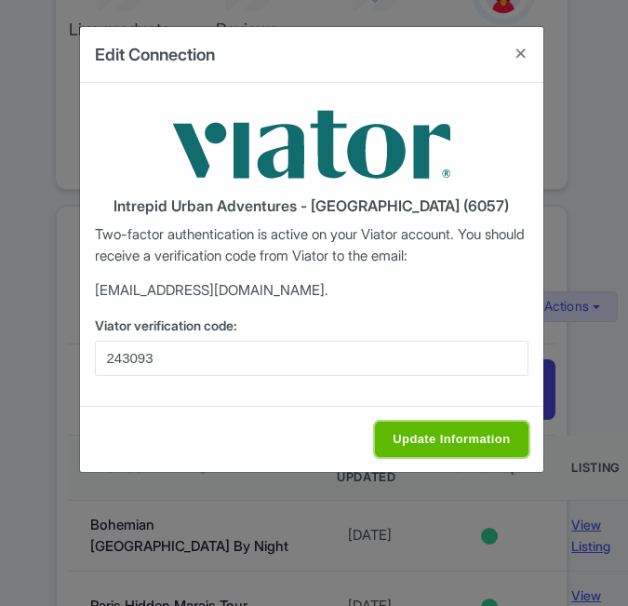
click at [454, 422] on input "Update Information" at bounding box center [451, 439] width 153 height 35
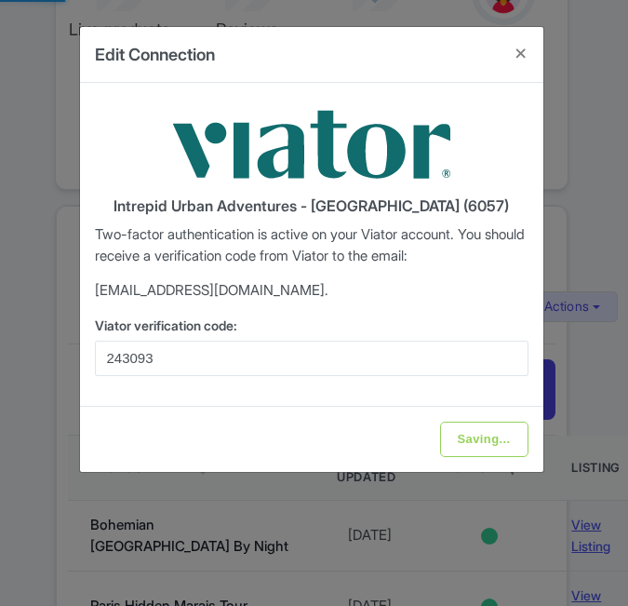
type input "Update Information"
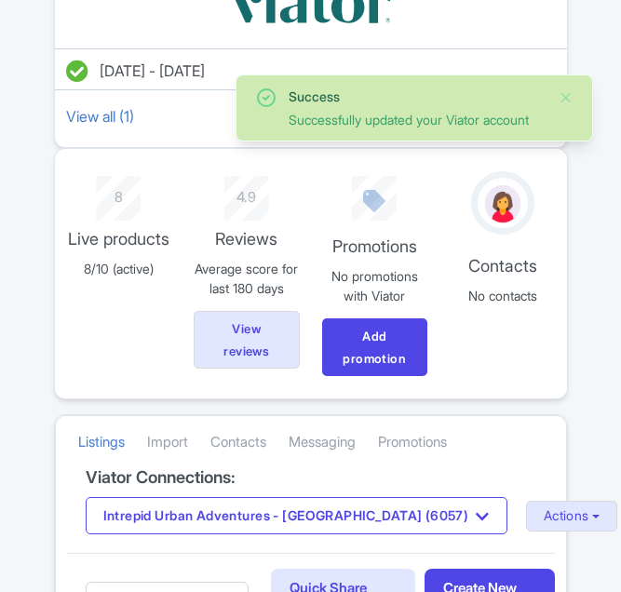
scroll to position [186, 0]
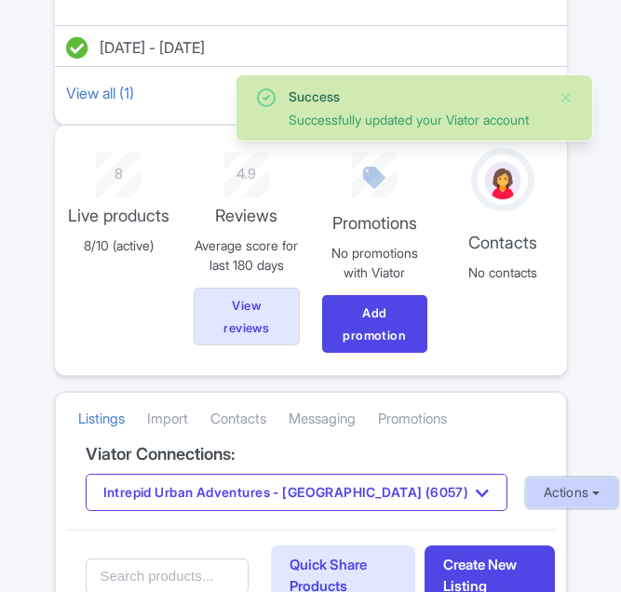
click at [526, 489] on button "Actions" at bounding box center [572, 492] width 92 height 31
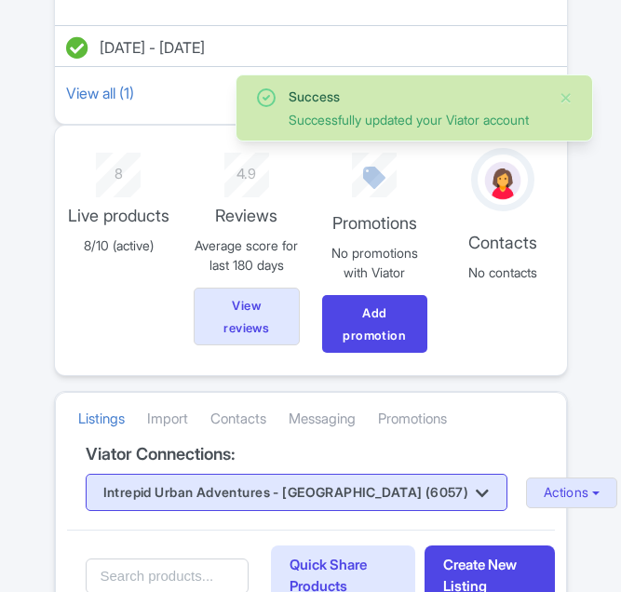
scroll to position [186, 0]
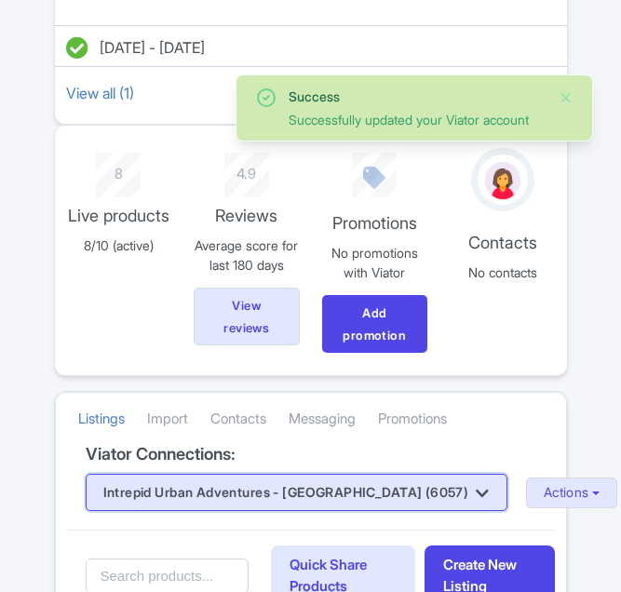
click at [329, 492] on button "Intrepid Urban Adventures - [GEOGRAPHIC_DATA] (6057)" at bounding box center [297, 492] width 422 height 37
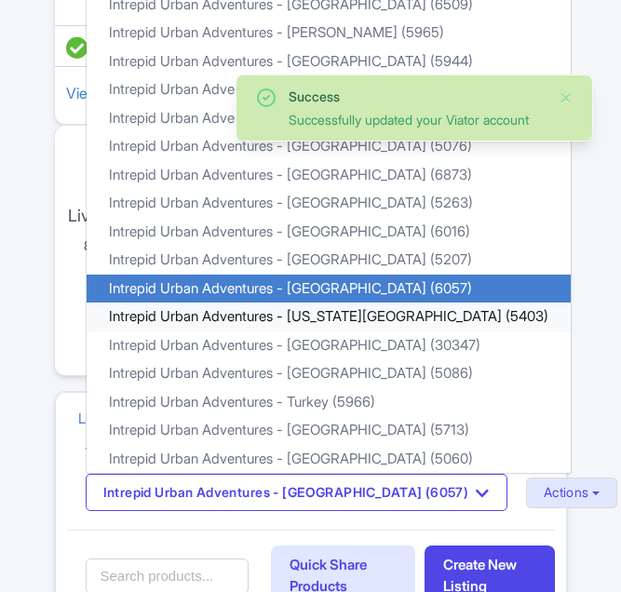
click at [347, 313] on link "Intrepid Urban Adventures - [US_STATE][GEOGRAPHIC_DATA] (5403)" at bounding box center [329, 316] width 484 height 29
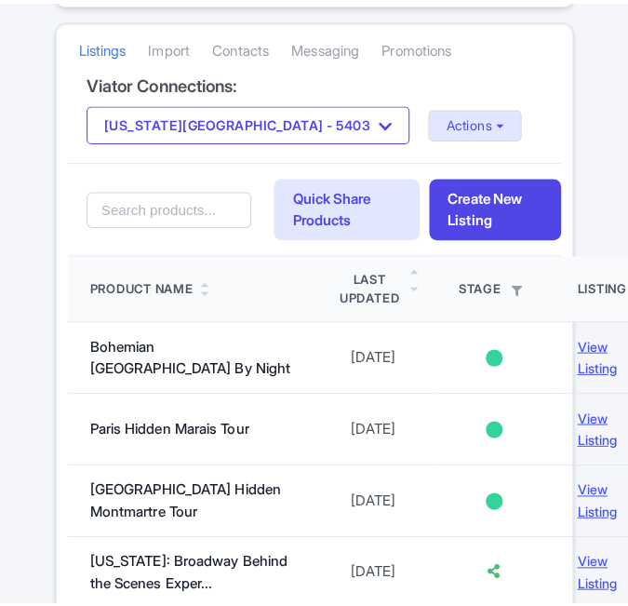
scroll to position [372, 0]
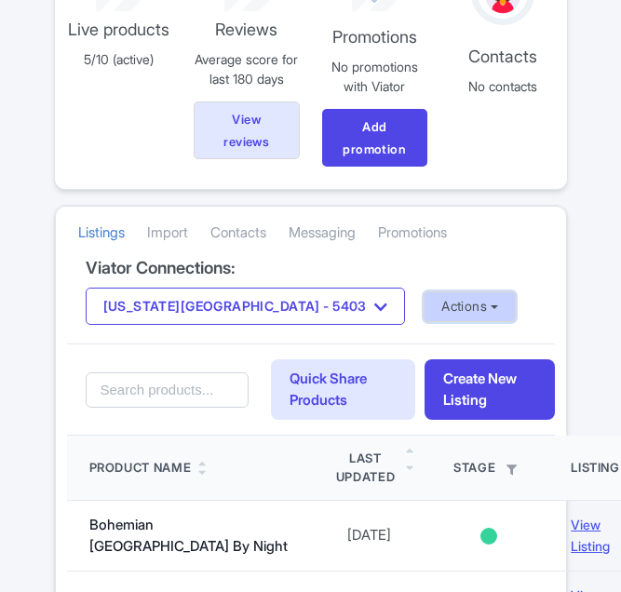
click at [423, 304] on button "Actions" at bounding box center [469, 306] width 92 height 31
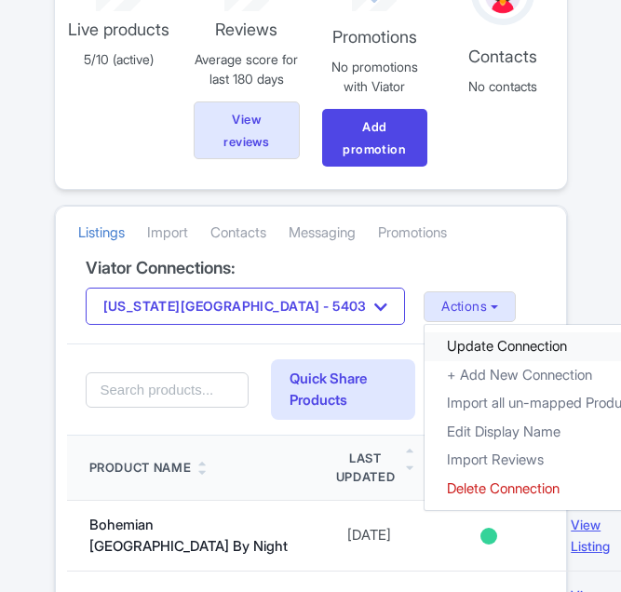
click at [424, 340] on link "Update Connection" at bounding box center [543, 346] width 238 height 29
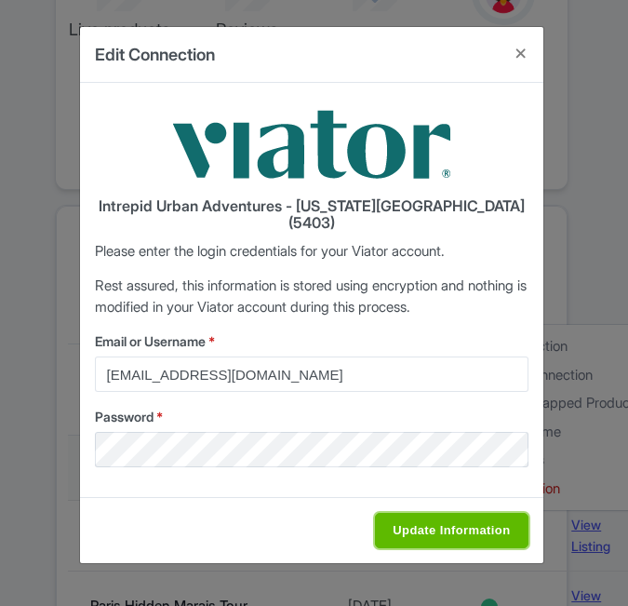
click at [442, 525] on input "Update Information" at bounding box center [451, 530] width 153 height 35
type input "Saving..."
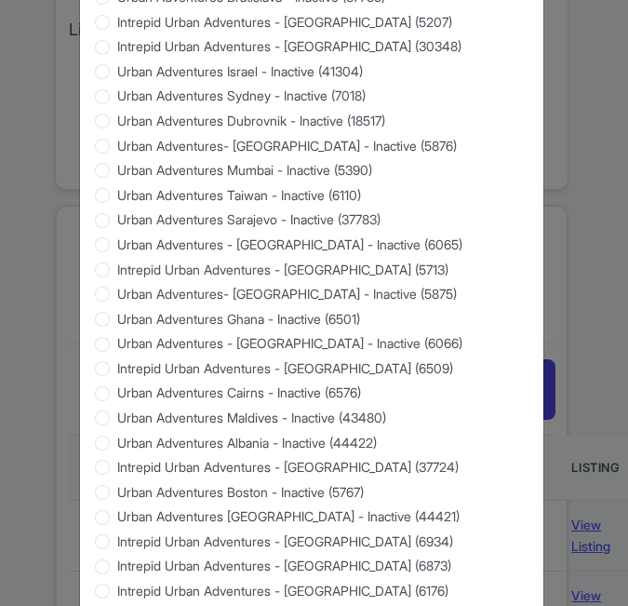
scroll to position [1783, 0]
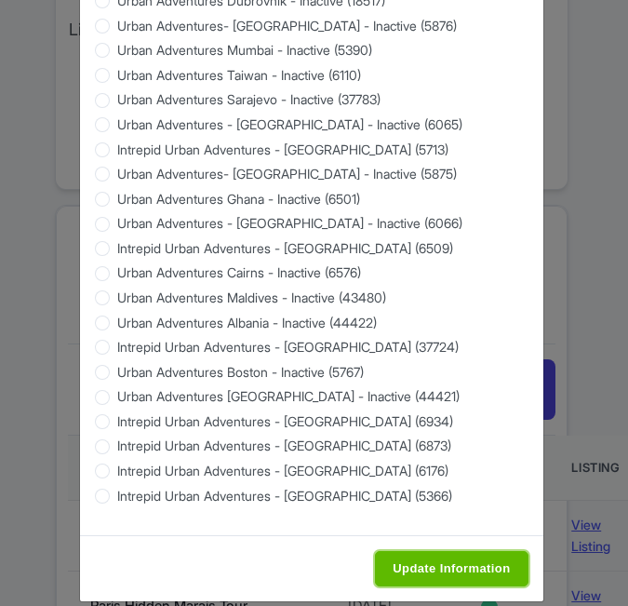
click at [448, 551] on input "Update Information" at bounding box center [451, 568] width 153 height 35
type input "Saving..."
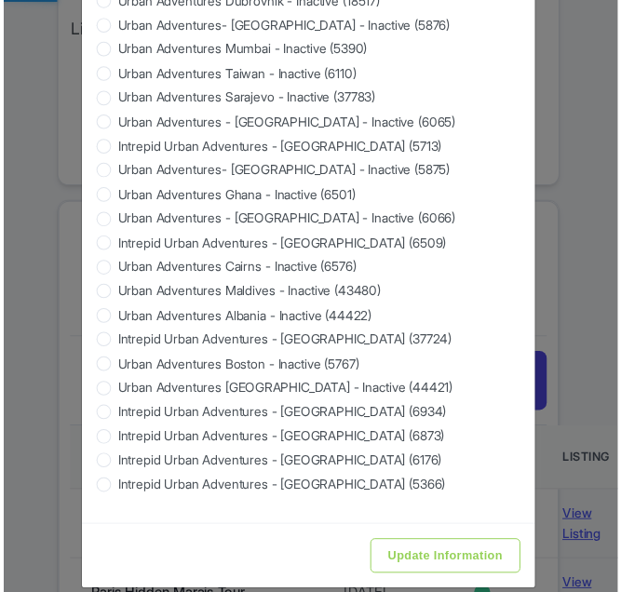
scroll to position [0, 0]
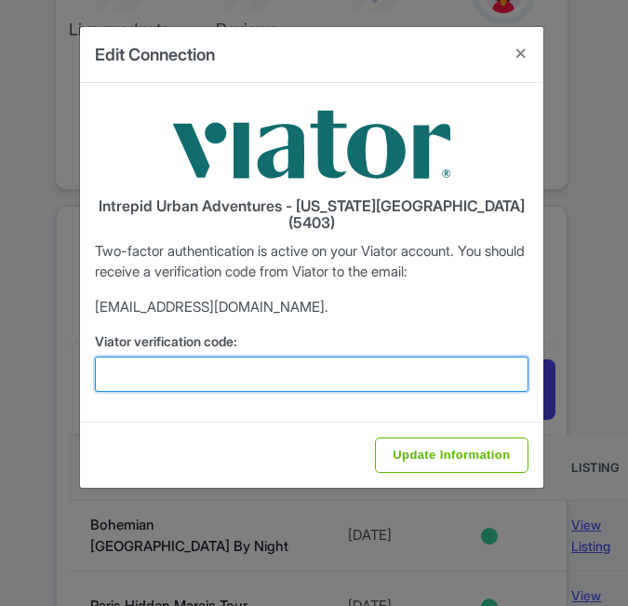
drag, startPoint x: 169, startPoint y: 366, endPoint x: 312, endPoint y: 395, distance: 145.3
click at [169, 366] on input "Viator verification code:" at bounding box center [312, 373] width 434 height 35
paste input "457246"
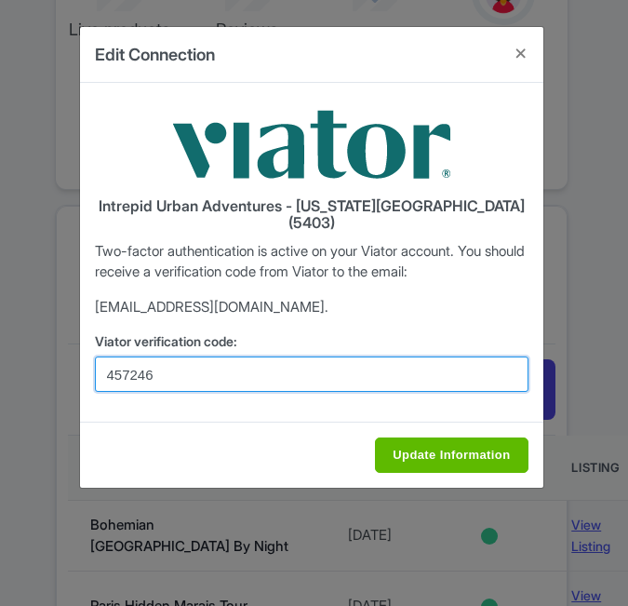
type input "457246"
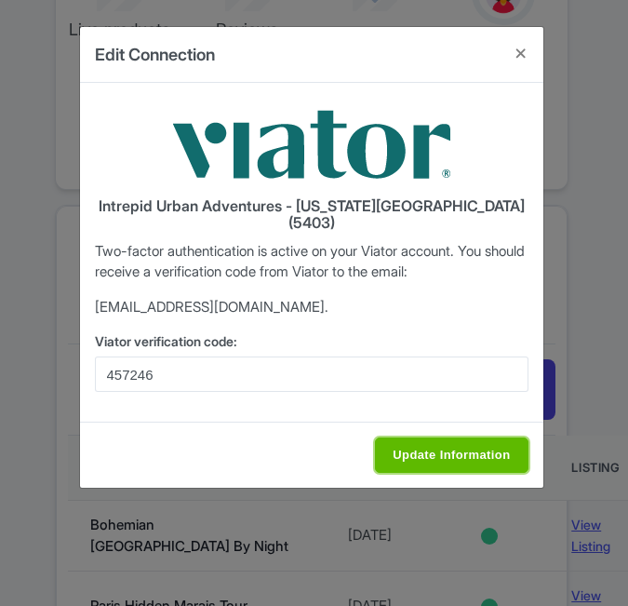
click at [428, 437] on input "Update Information" at bounding box center [451, 454] width 153 height 35
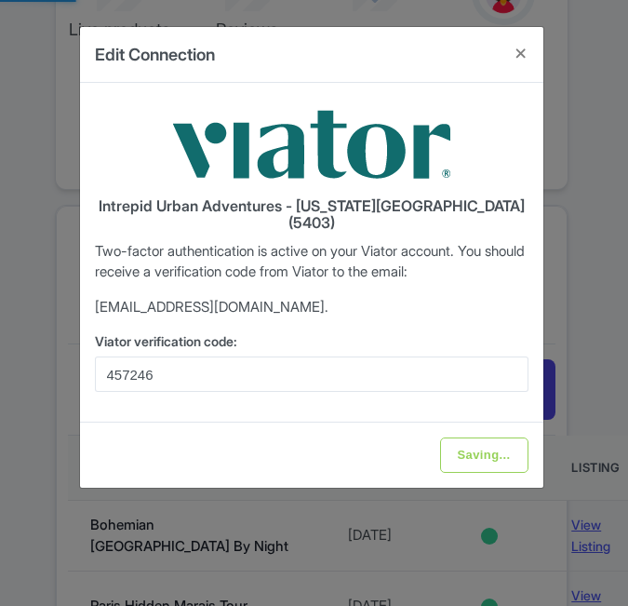
type input "Update Information"
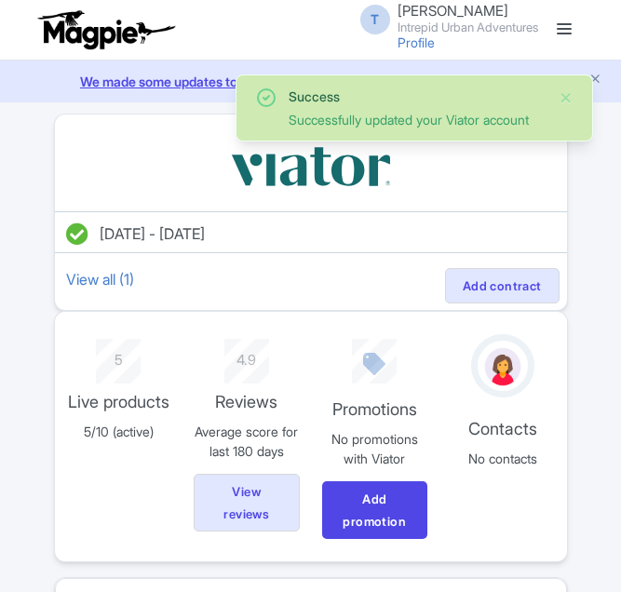
scroll to position [372, 0]
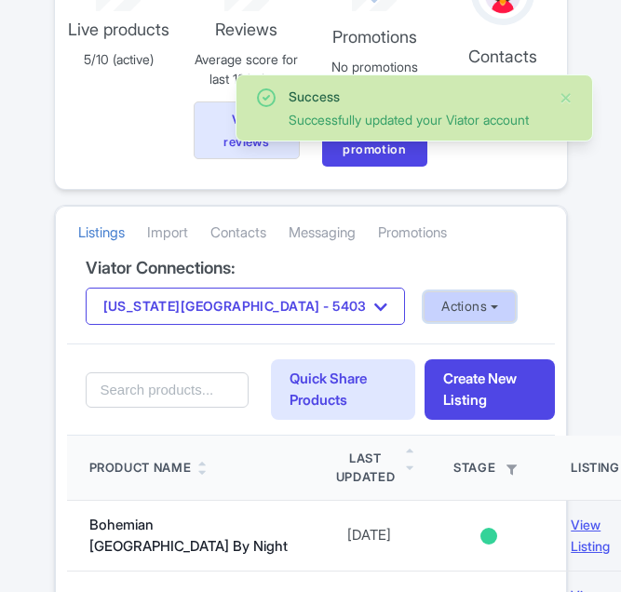
click at [423, 297] on button "Actions" at bounding box center [469, 306] width 92 height 31
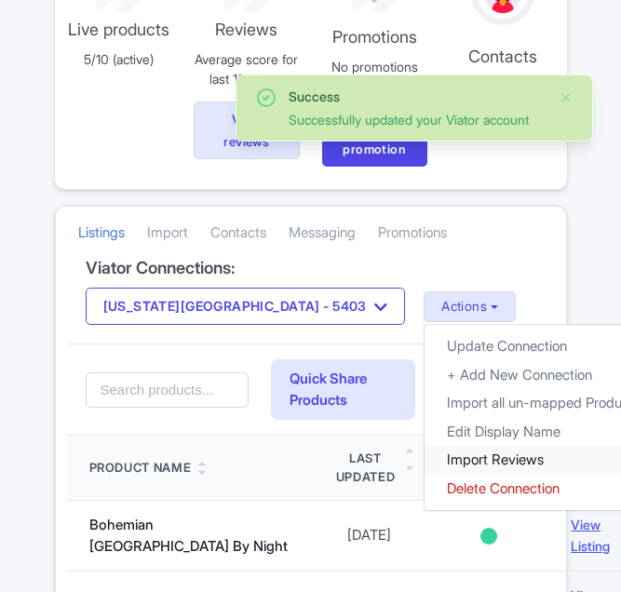
click at [424, 462] on link "Import Reviews" at bounding box center [543, 460] width 238 height 29
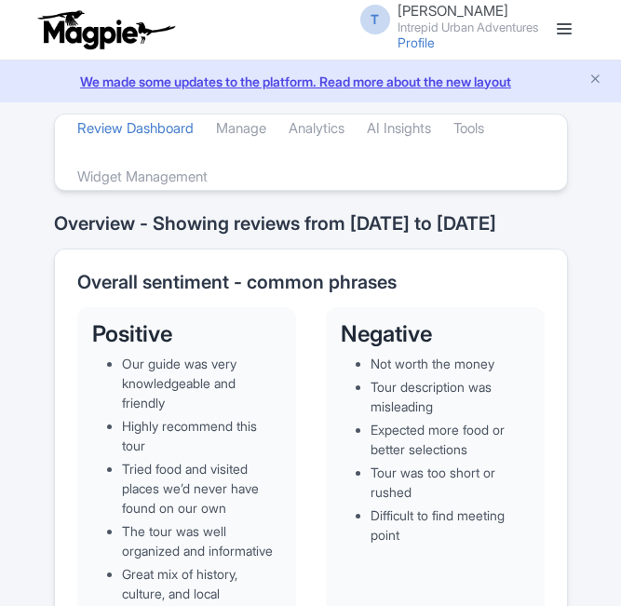
click at [564, 28] on span at bounding box center [564, 29] width 15 height 2
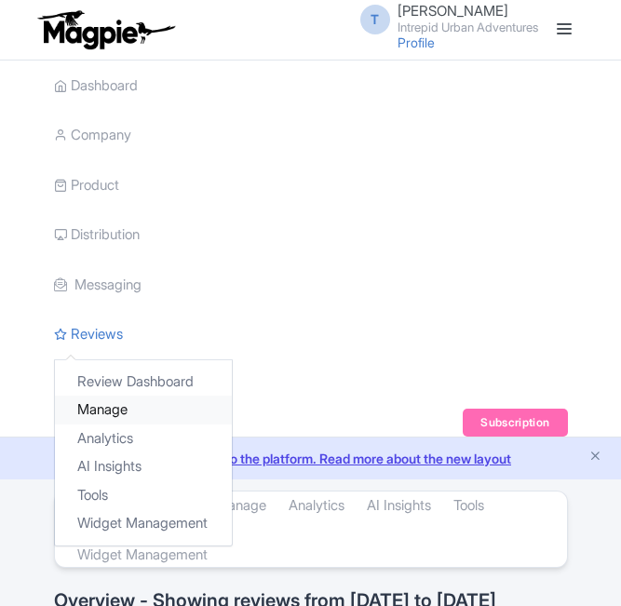
click at [99, 410] on link "Manage" at bounding box center [143, 410] width 177 height 29
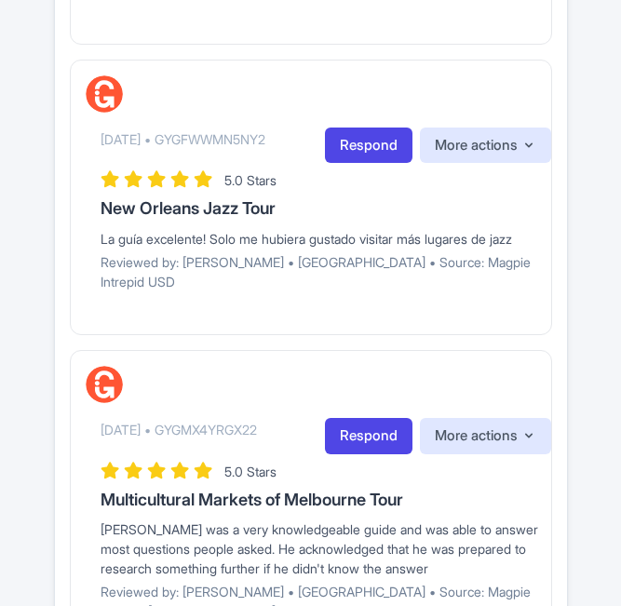
scroll to position [3350, 0]
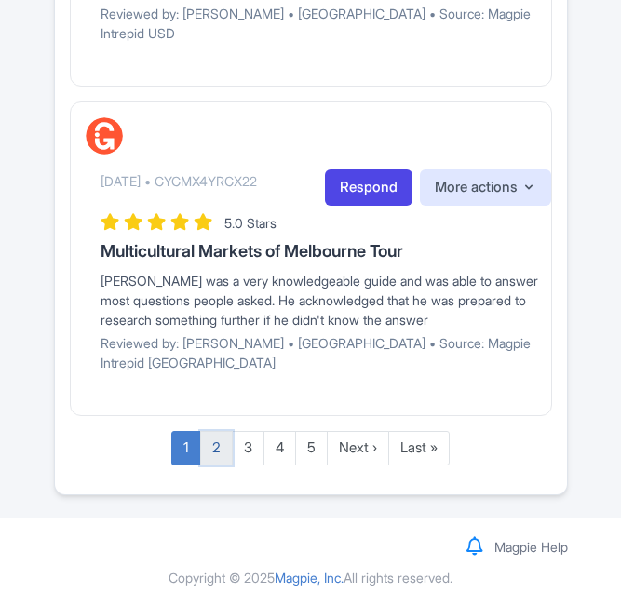
click at [217, 459] on link "2" at bounding box center [216, 448] width 33 height 34
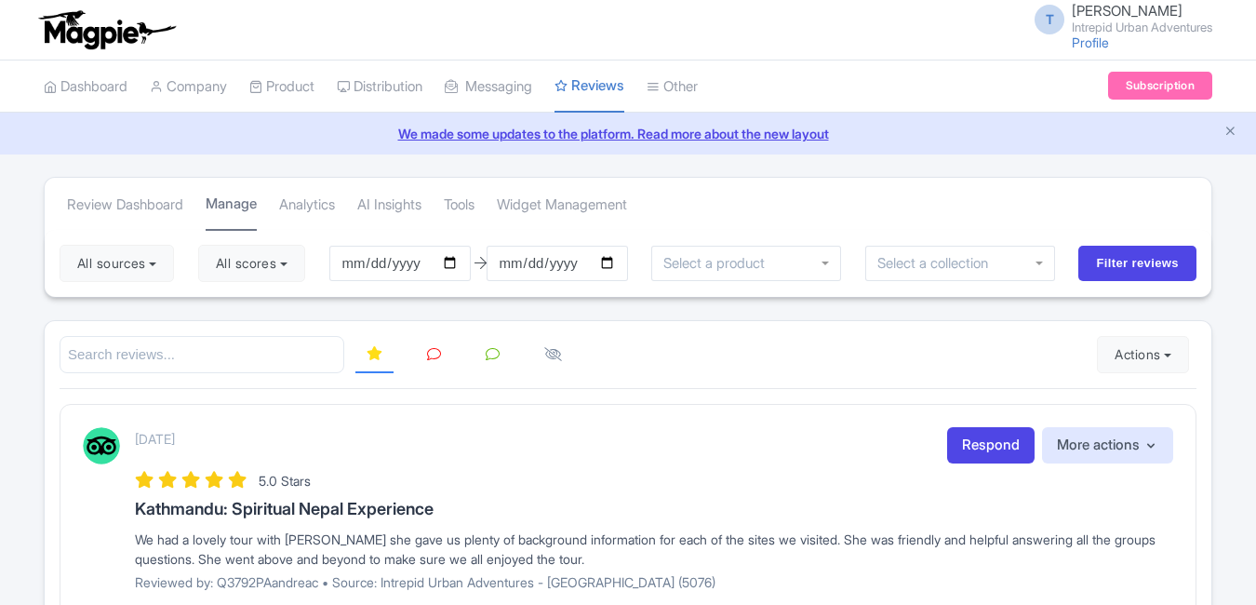
click at [227, 199] on link "Manage" at bounding box center [231, 205] width 51 height 53
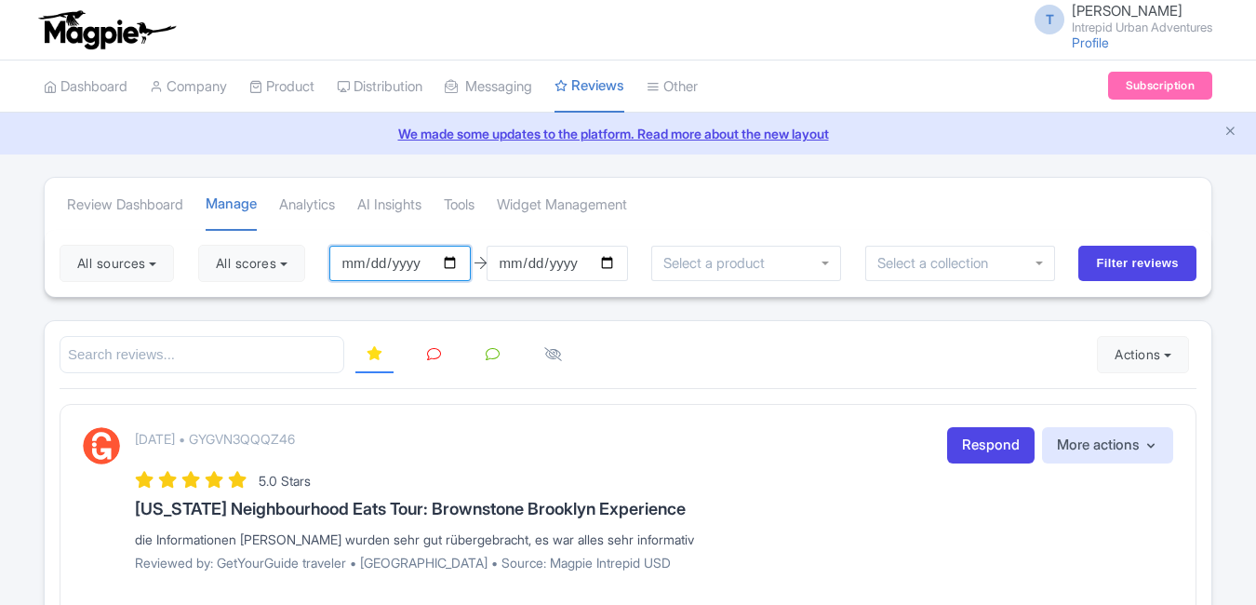
click at [378, 264] on input "[DATE]" at bounding box center [399, 263] width 141 height 35
click at [361, 268] on input "[DATE]" at bounding box center [399, 263] width 141 height 35
type input "[DATE]"
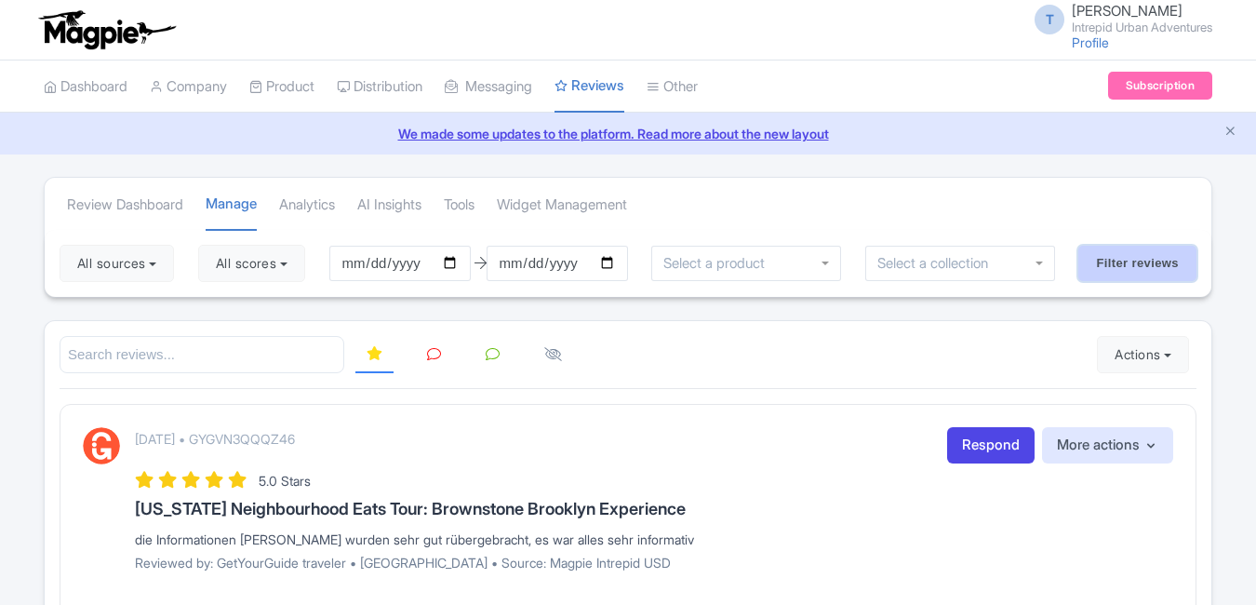
click at [1142, 261] on input "Filter reviews" at bounding box center [1138, 263] width 118 height 35
click at [237, 268] on button "All scores" at bounding box center [247, 263] width 107 height 37
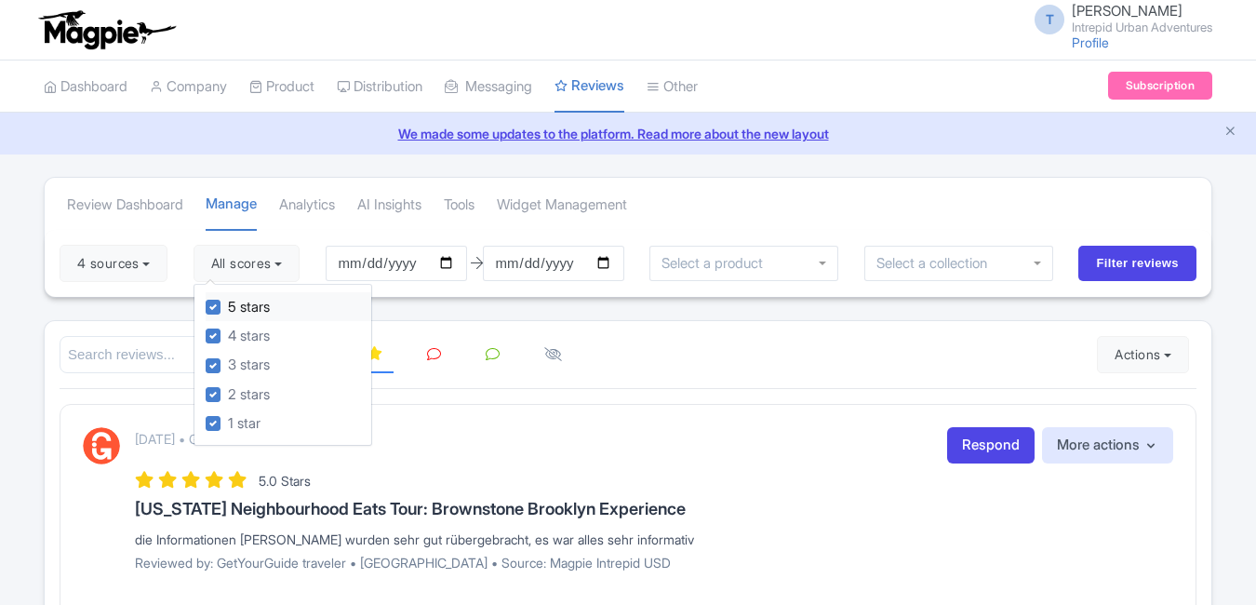
click at [228, 307] on label "5 stars" at bounding box center [249, 307] width 42 height 21
click at [228, 307] on input "5 stars" at bounding box center [234, 302] width 12 height 12
checkbox input "false"
click at [228, 333] on label "4 stars" at bounding box center [249, 336] width 42 height 21
click at [228, 333] on input "4 stars" at bounding box center [234, 331] width 12 height 12
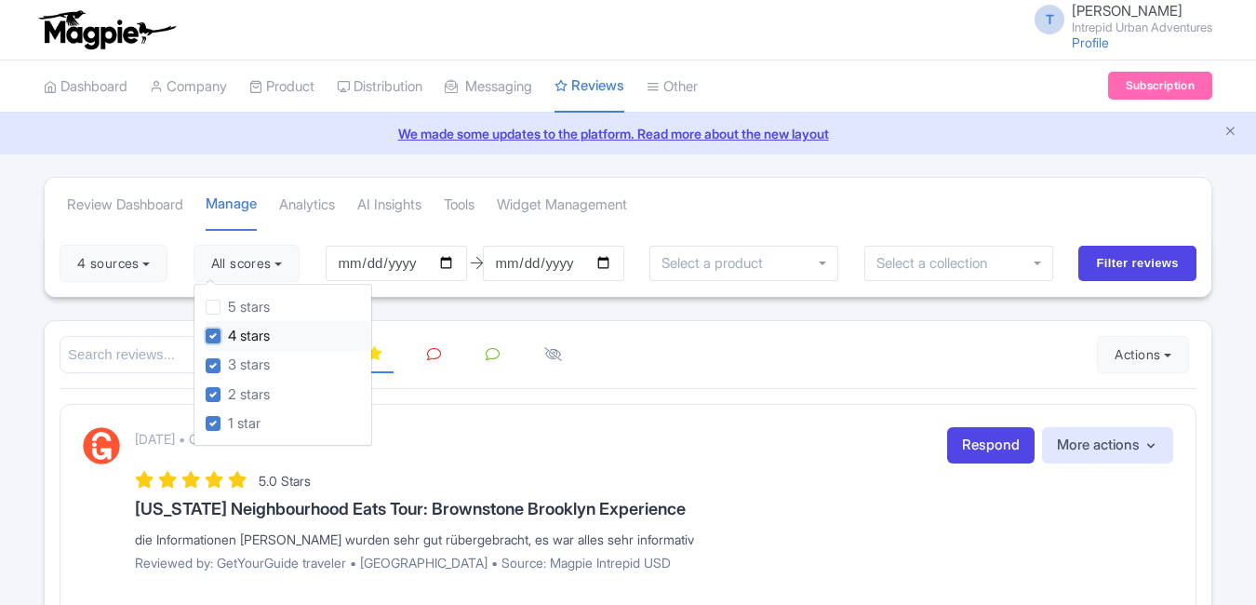
checkbox input "false"
click at [1161, 254] on input "Filter reviews" at bounding box center [1138, 263] width 118 height 35
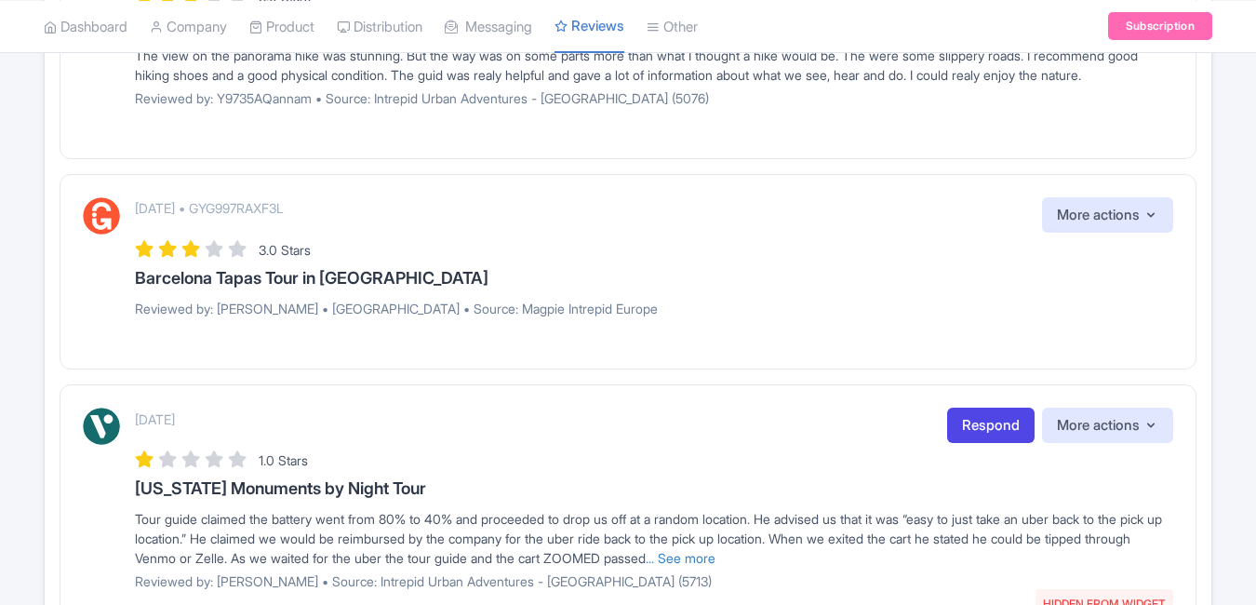
scroll to position [2449, 0]
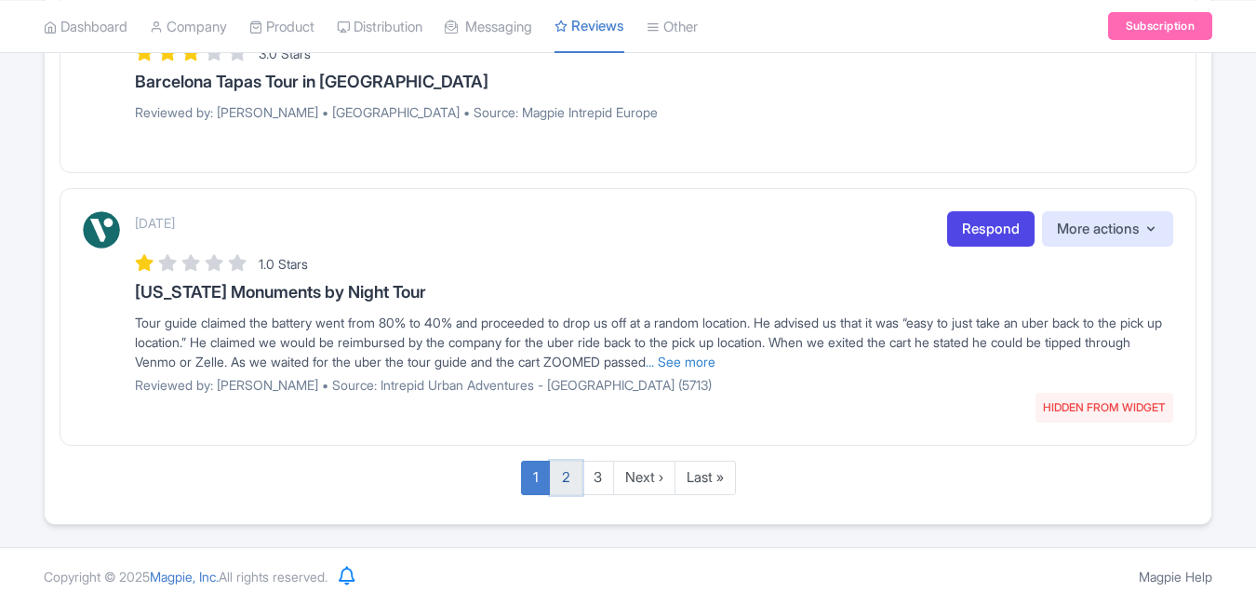
click at [575, 473] on link "2" at bounding box center [566, 478] width 33 height 34
